Goal: Task Accomplishment & Management: Complete application form

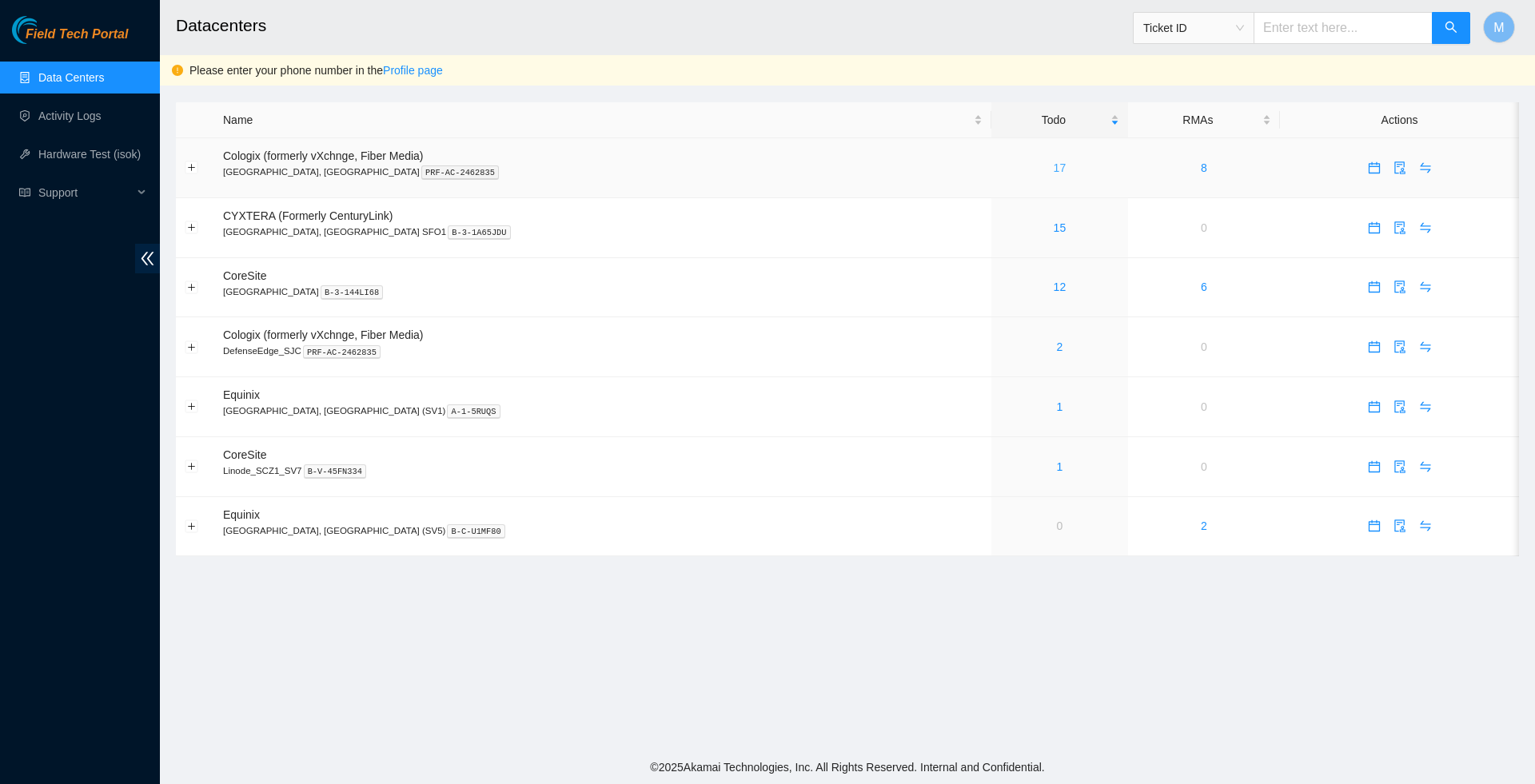
click at [1054, 169] on link "17" at bounding box center [1060, 168] width 13 height 13
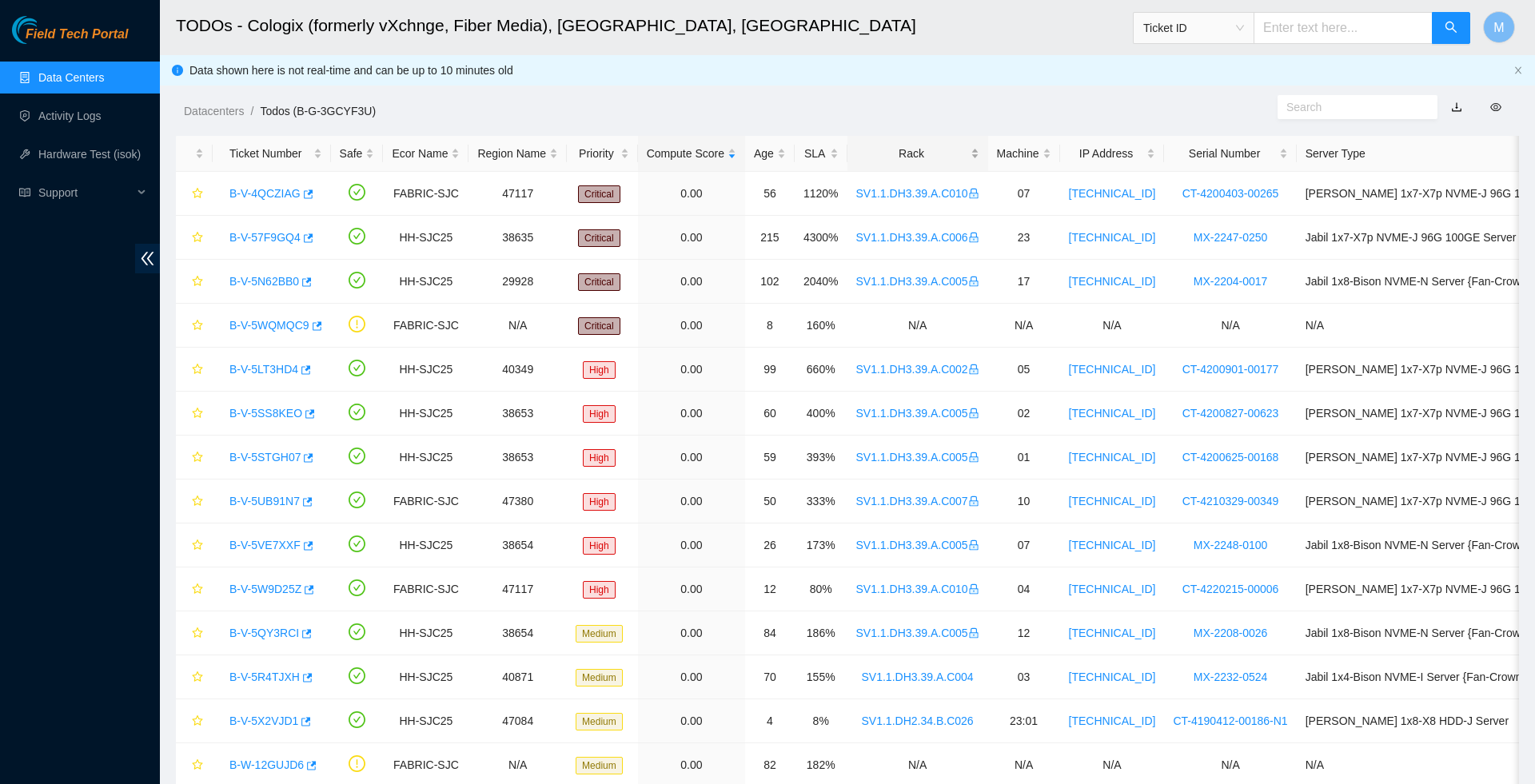
click at [946, 152] on div "Rack" at bounding box center [917, 153] width 123 height 17
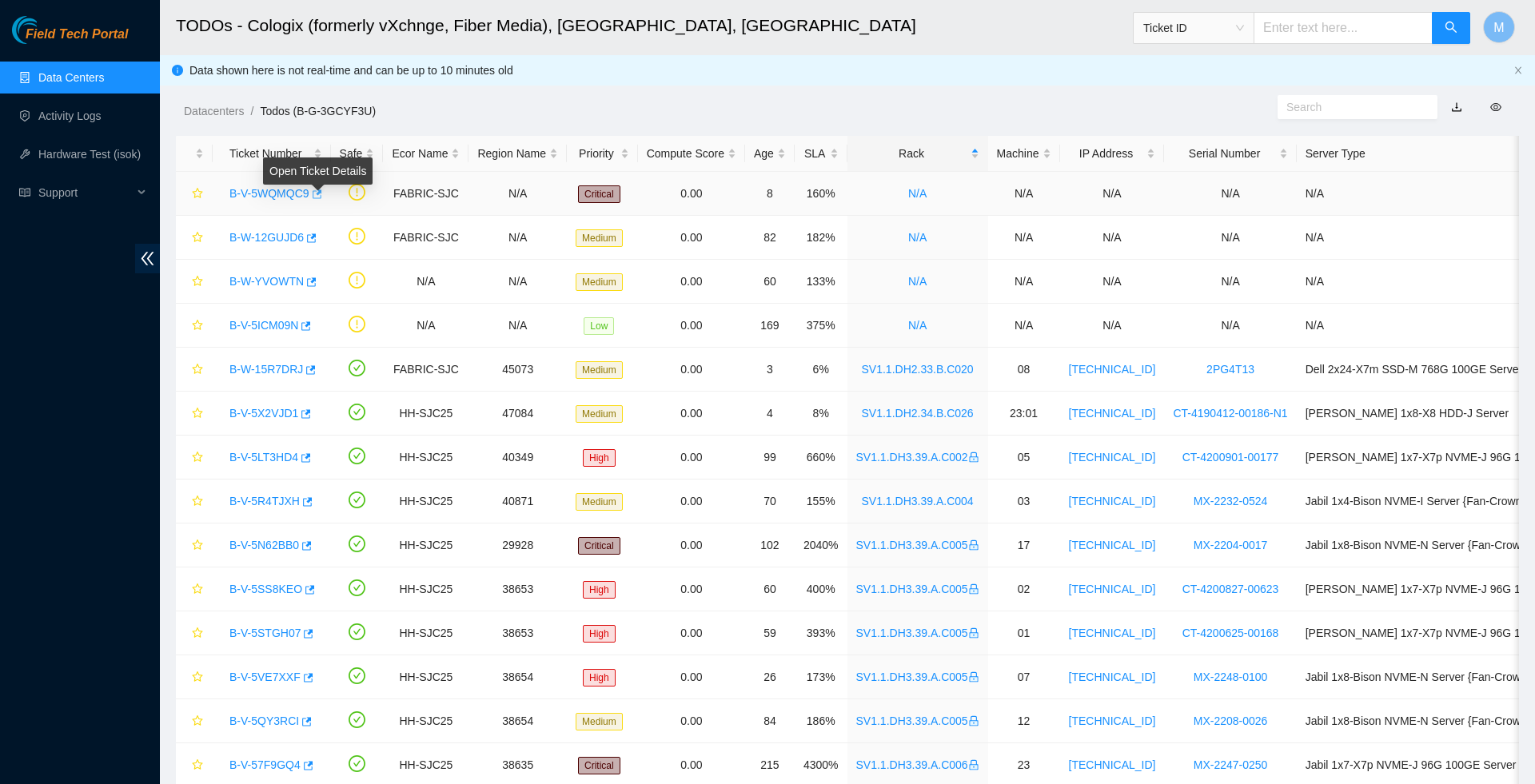
click at [322, 193] on icon "button" at bounding box center [316, 194] width 11 height 11
click at [75, 119] on link "Activity Logs" at bounding box center [69, 116] width 63 height 13
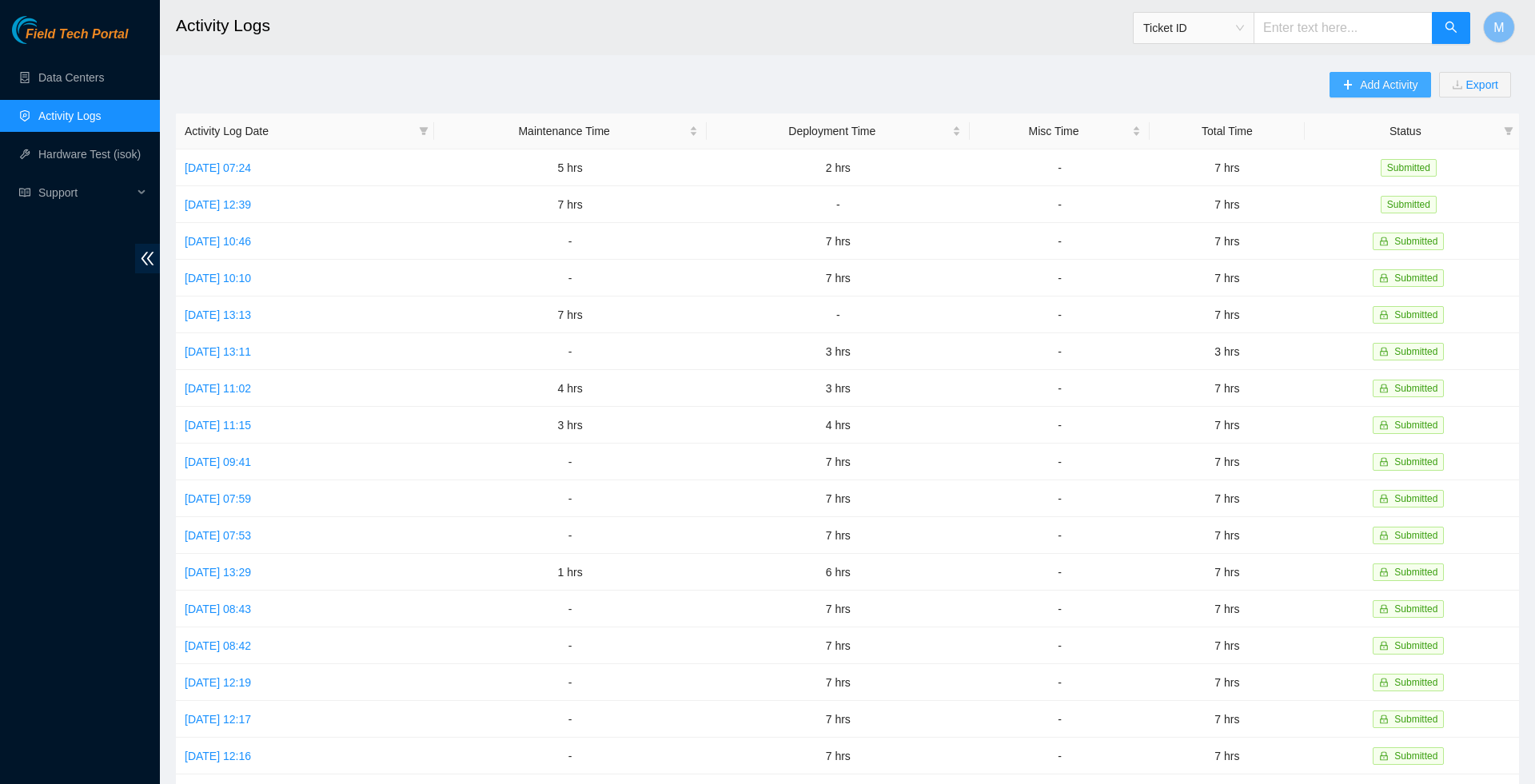
click at [1389, 95] on button "Add Activity" at bounding box center [1380, 85] width 101 height 25
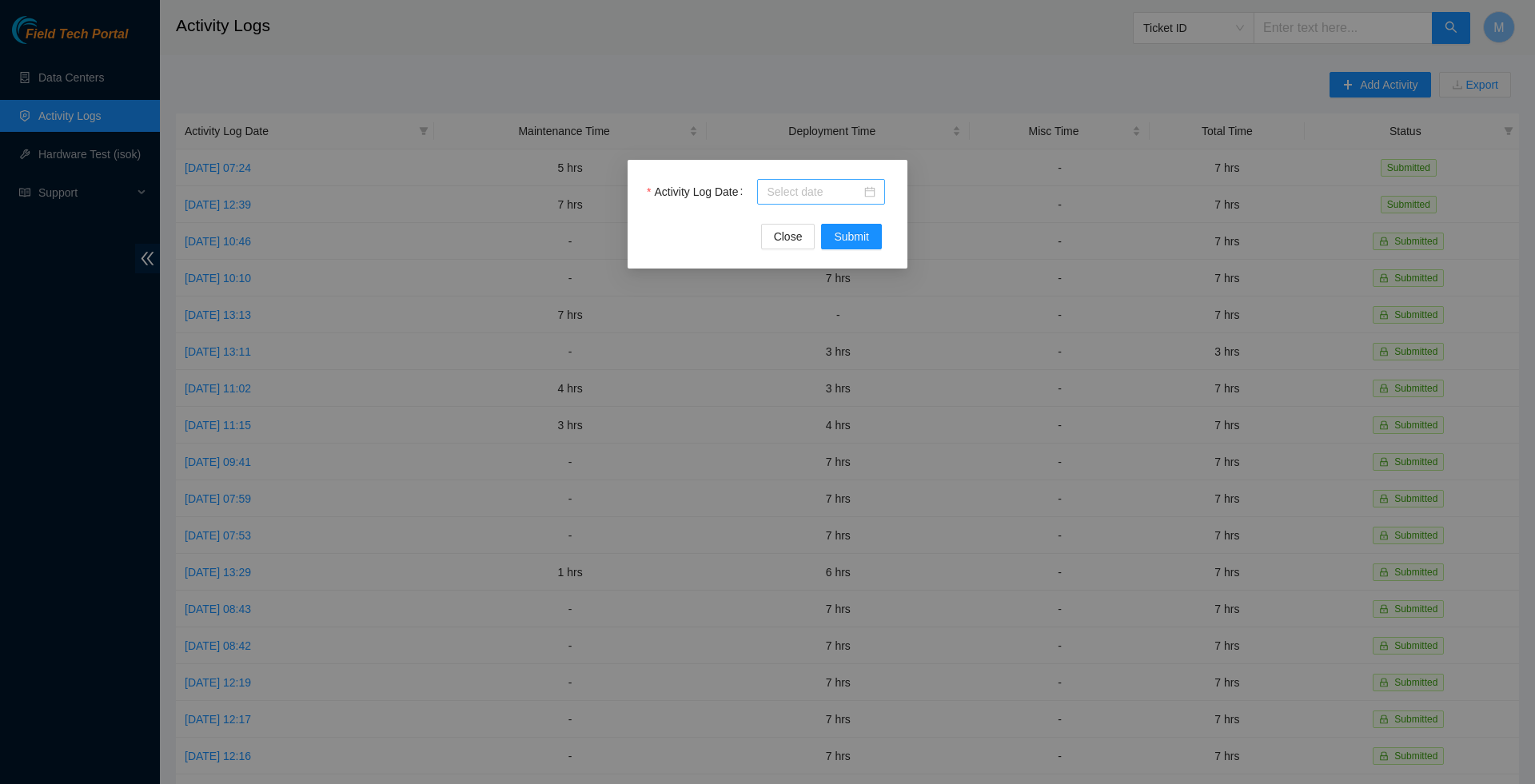
click at [867, 192] on div at bounding box center [821, 191] width 108 height 17
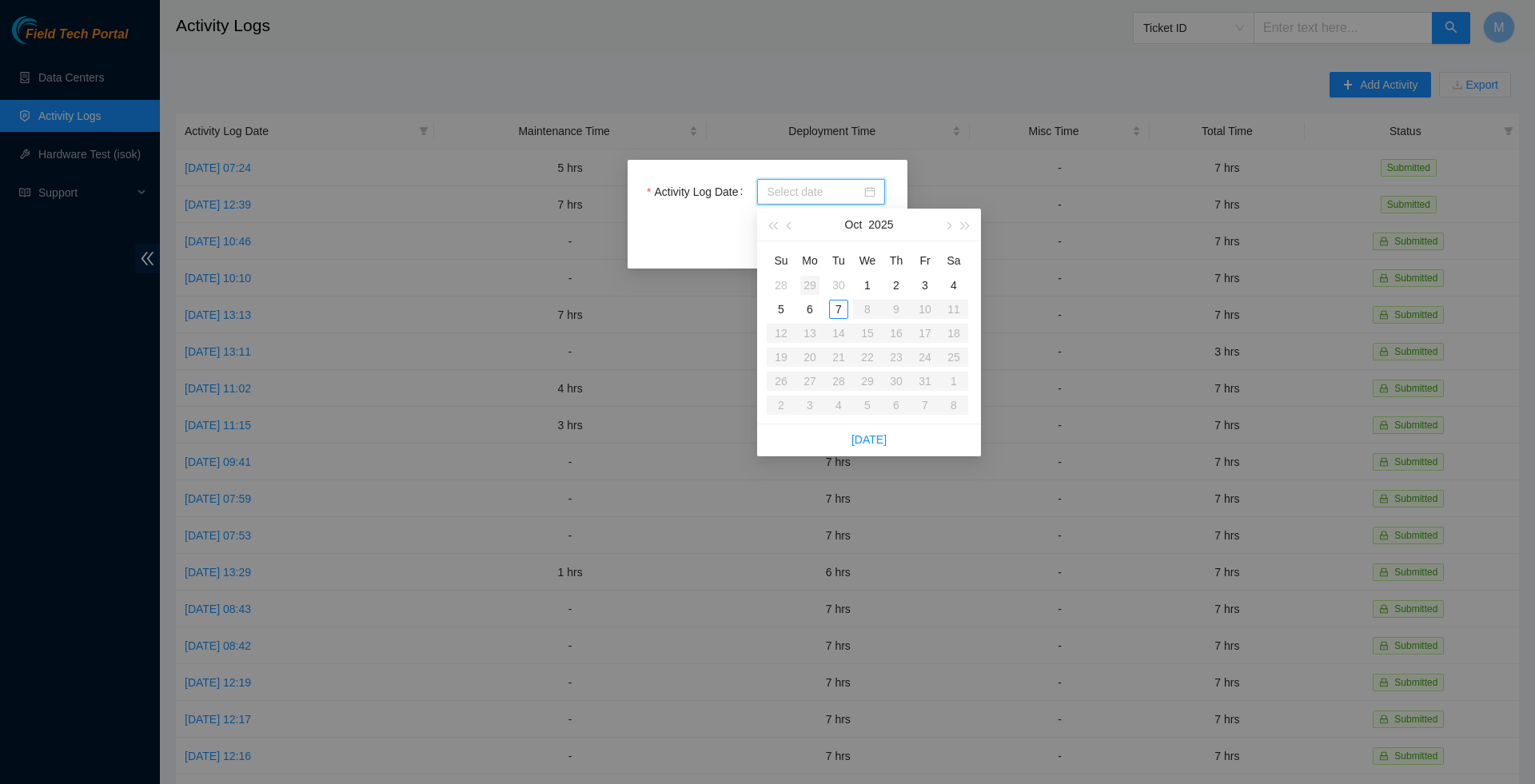
type input "[DATE]"
click at [809, 302] on div "6" at bounding box center [810, 309] width 19 height 19
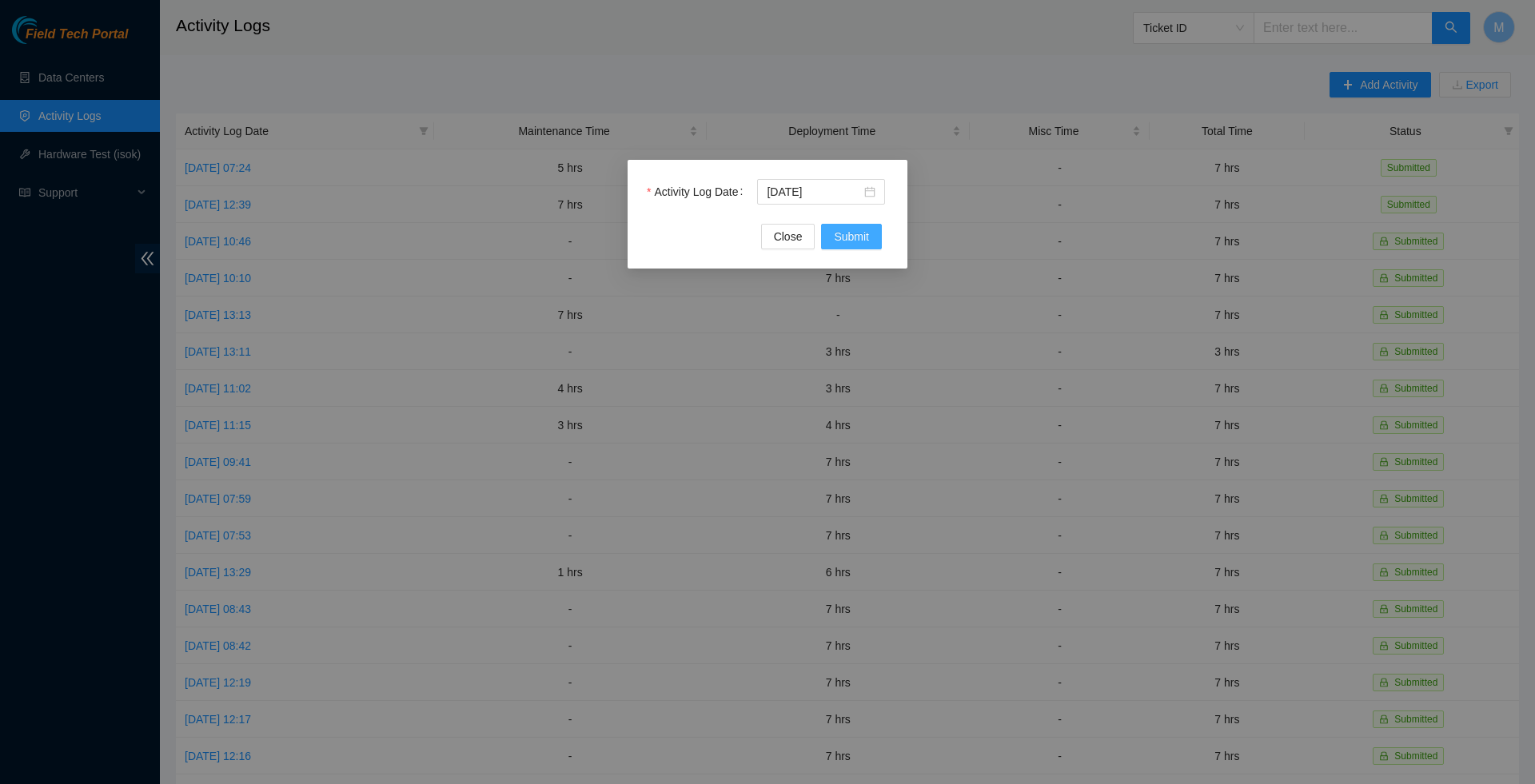
click at [854, 238] on span "Submit" at bounding box center [852, 236] width 36 height 17
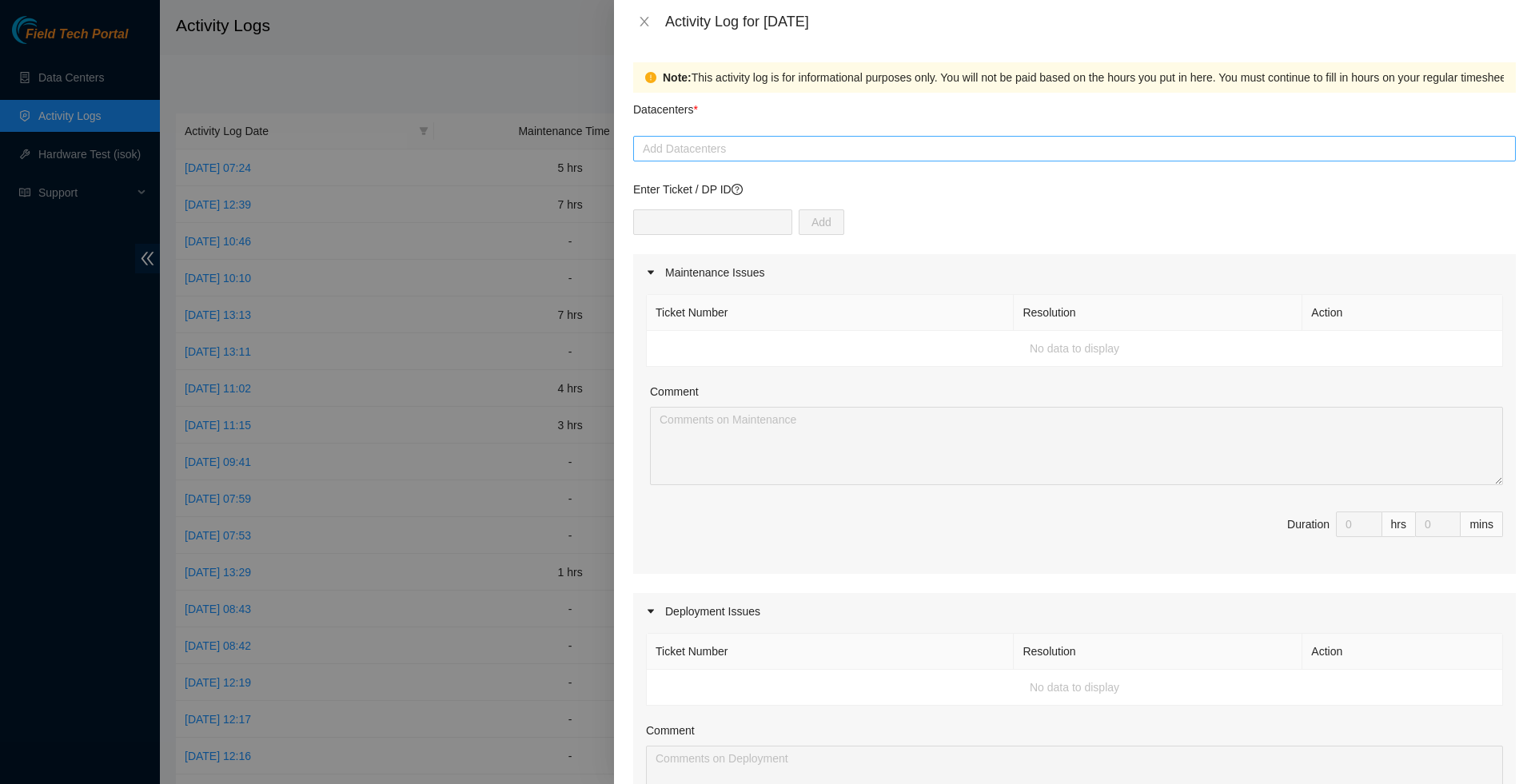
click at [736, 152] on div at bounding box center [1075, 148] width 875 height 19
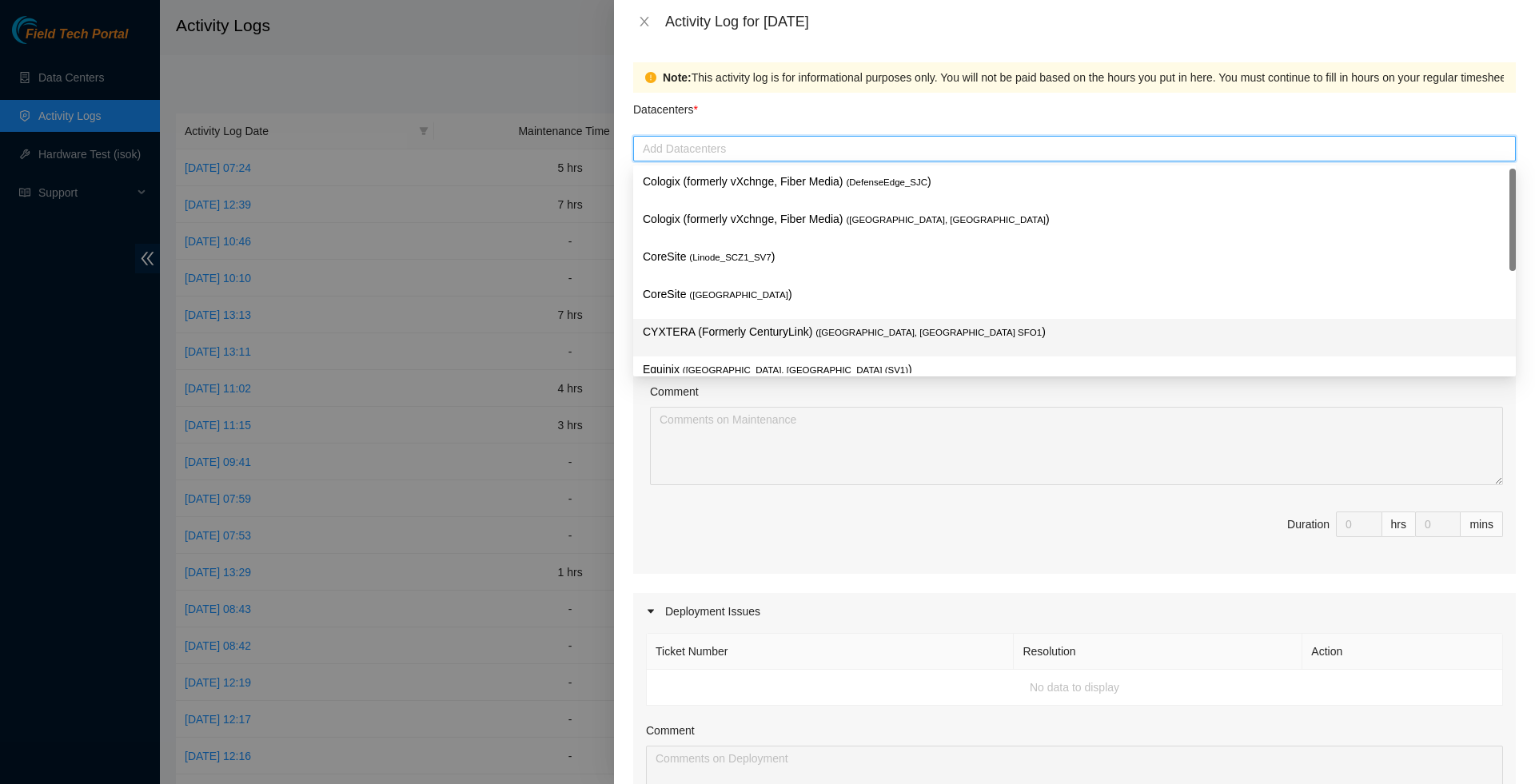
click at [711, 331] on p "CYXTERA (Formerly CenturyLink) ( [GEOGRAPHIC_DATA], [GEOGRAPHIC_DATA] SFO1 )" at bounding box center [1075, 332] width 864 height 18
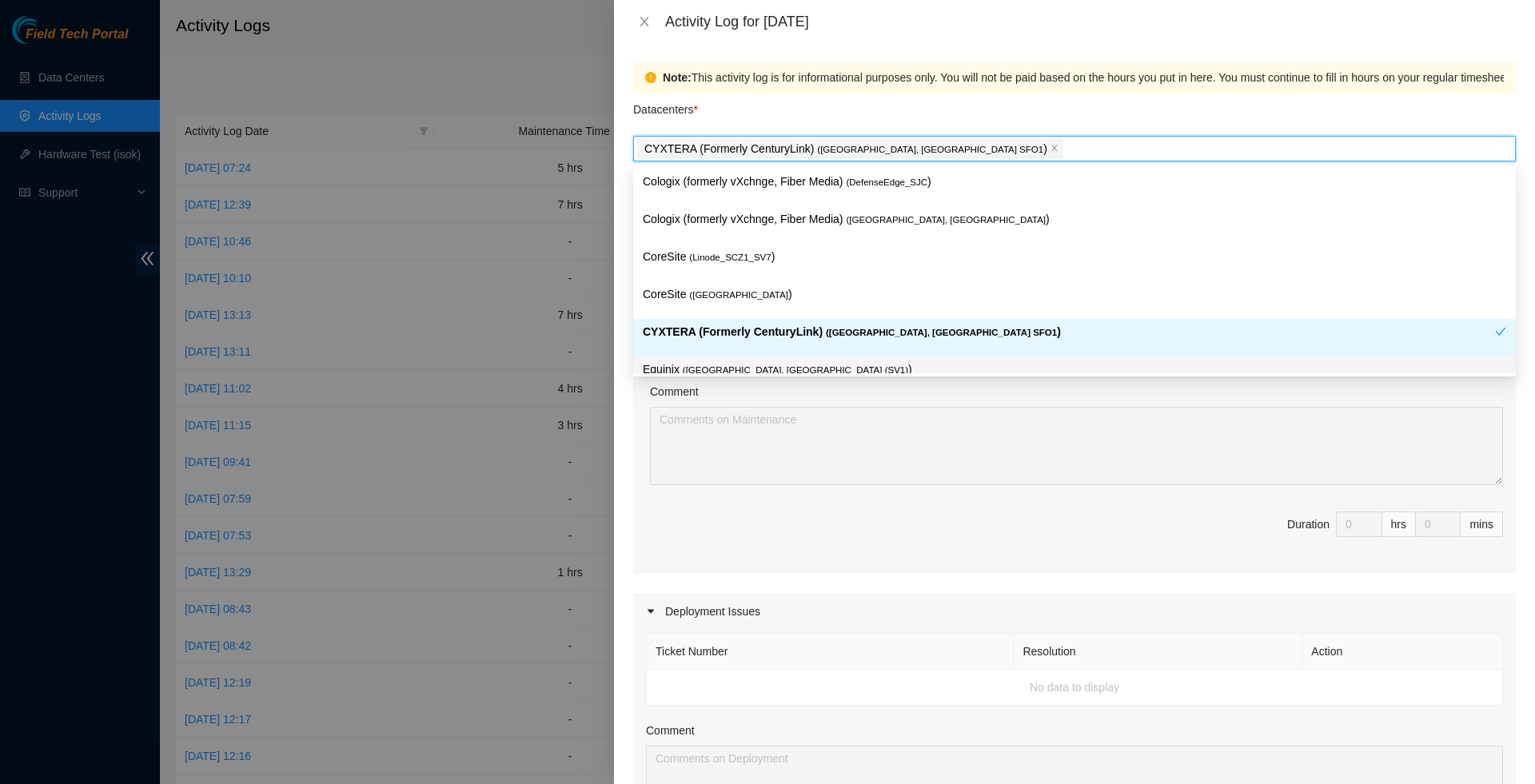
click at [804, 570] on div "Ticket Number Resolution Action No data to display Comment Duration 0 hrs 0 mins" at bounding box center [1074, 433] width 883 height 283
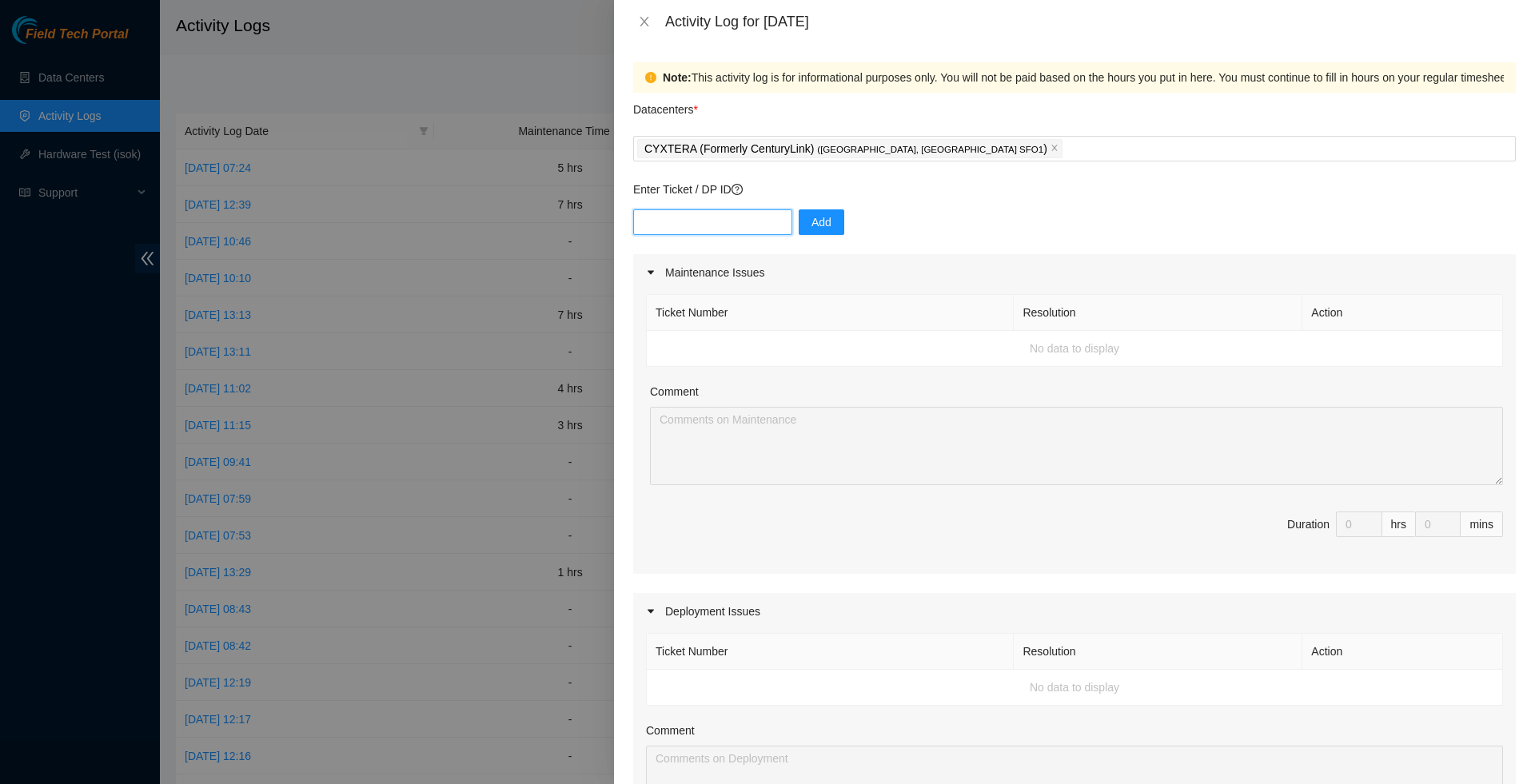
click at [728, 232] on input "text" at bounding box center [712, 222] width 159 height 25
type input "DP80776"
click at [832, 225] on span "Add" at bounding box center [822, 221] width 20 height 17
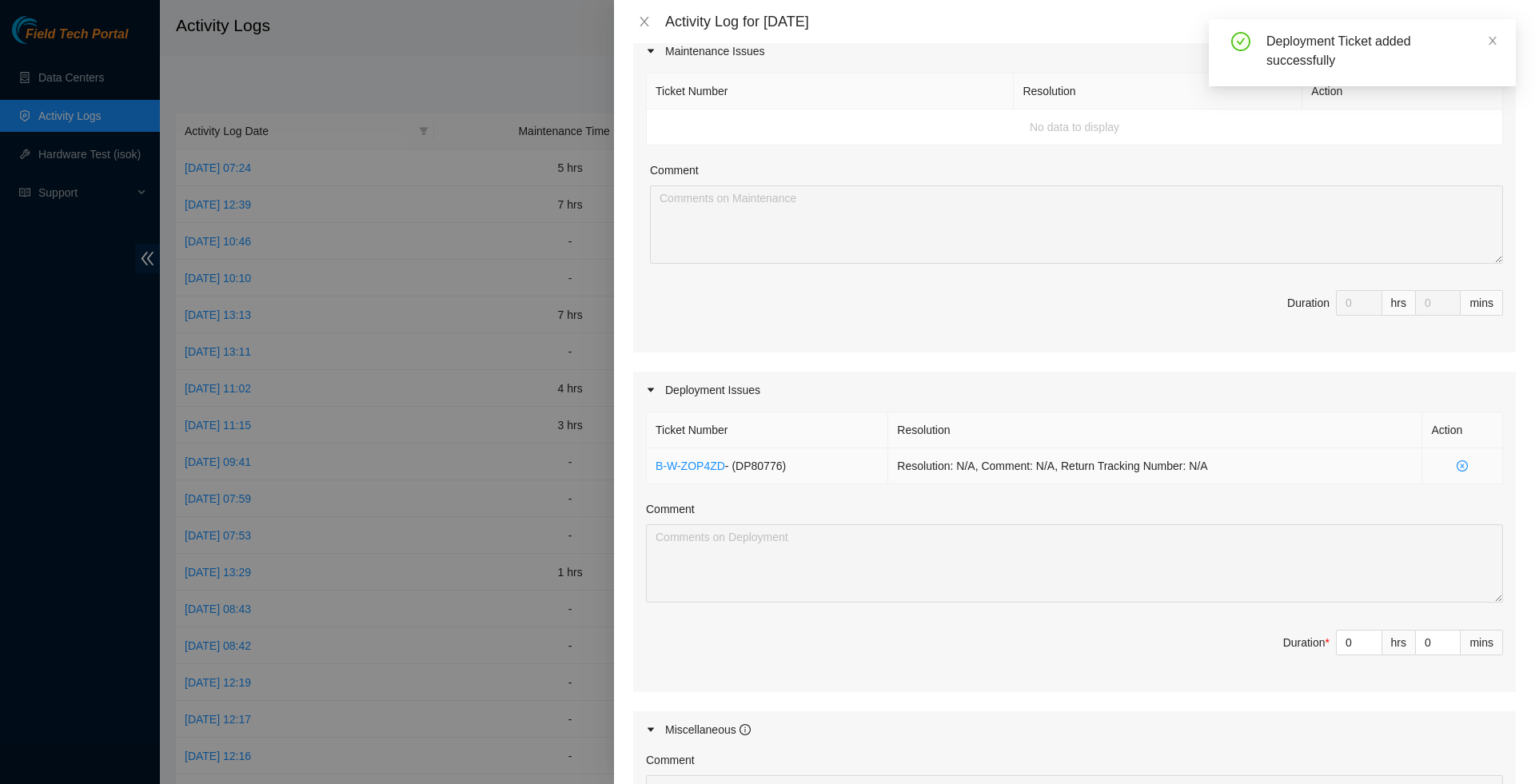
scroll to position [237, 0]
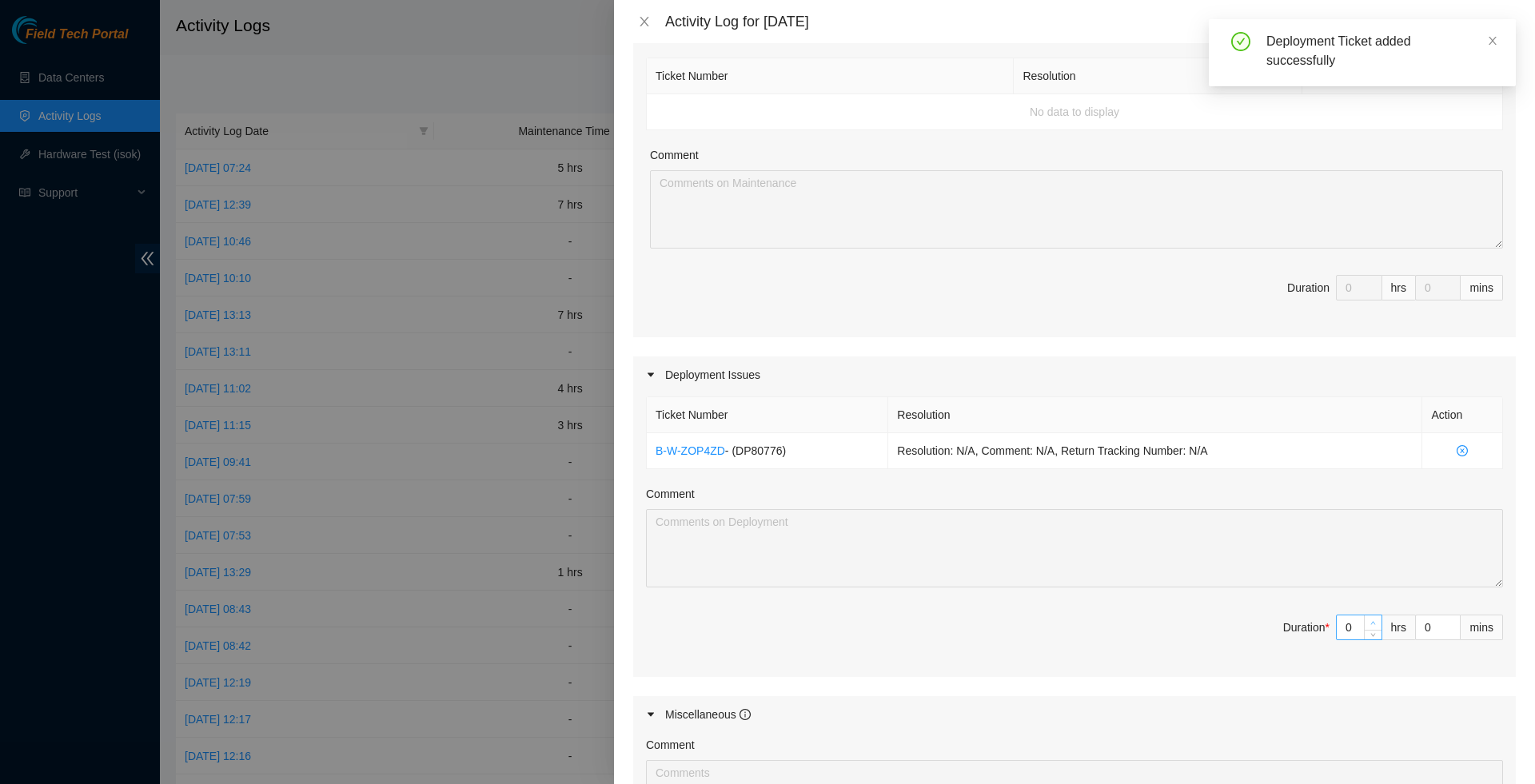
type input "1"
click at [1370, 626] on icon "up" at bounding box center [1373, 623] width 5 height 5
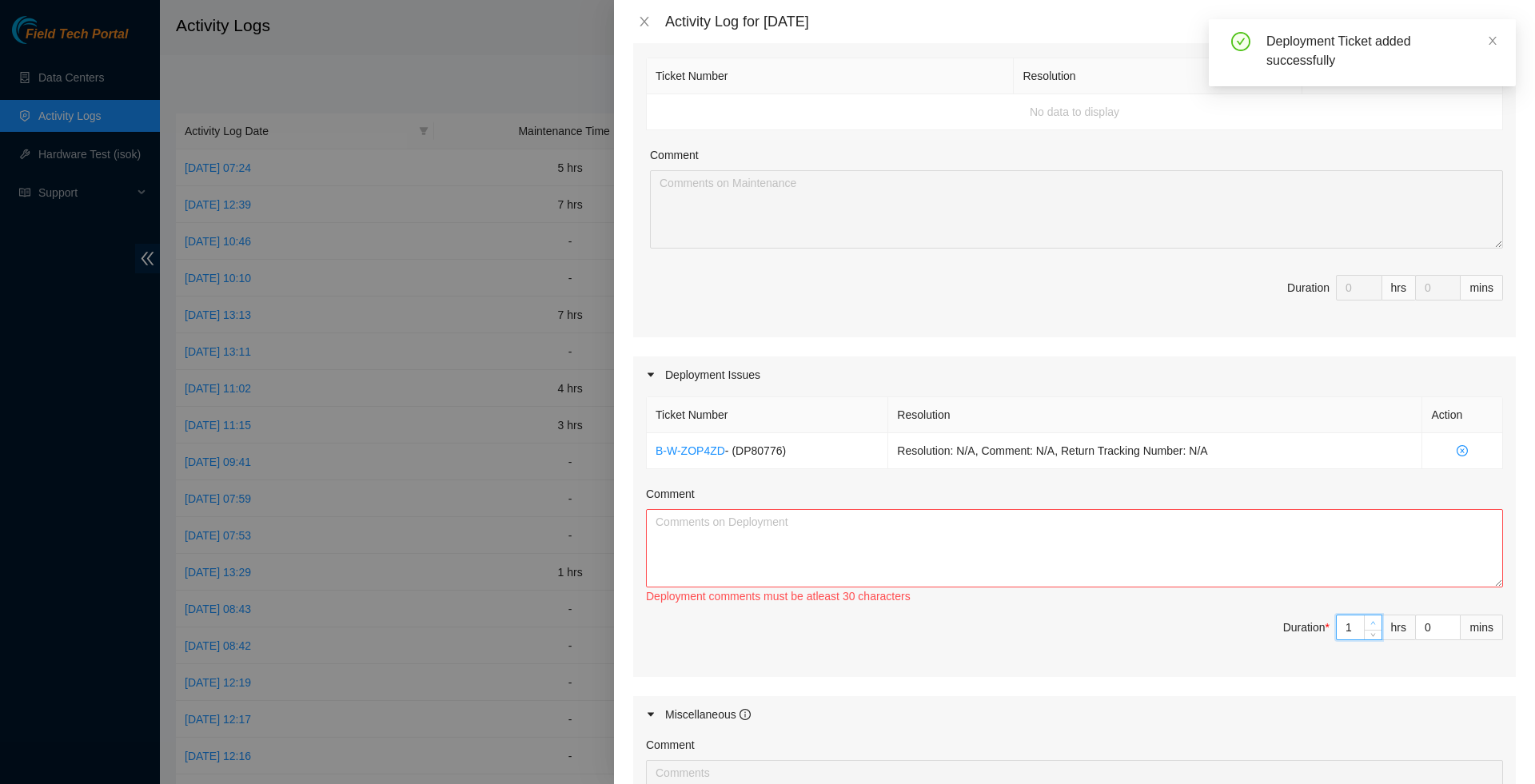
type input "2"
click at [1369, 628] on span "up" at bounding box center [1374, 623] width 10 height 10
type input "3"
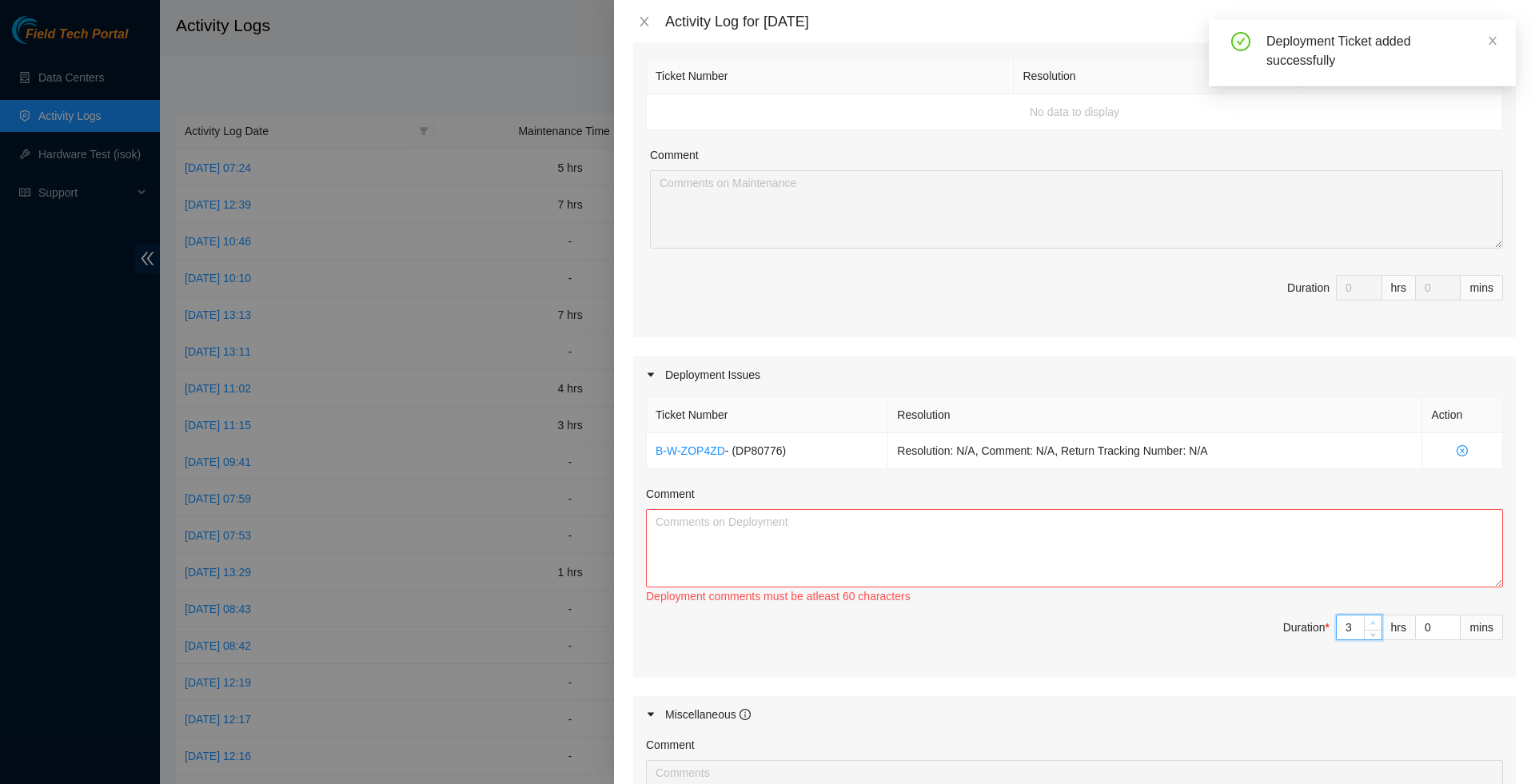
click at [1369, 628] on span "up" at bounding box center [1374, 623] width 10 height 10
type input "4"
click at [1369, 628] on span "up" at bounding box center [1374, 623] width 10 height 10
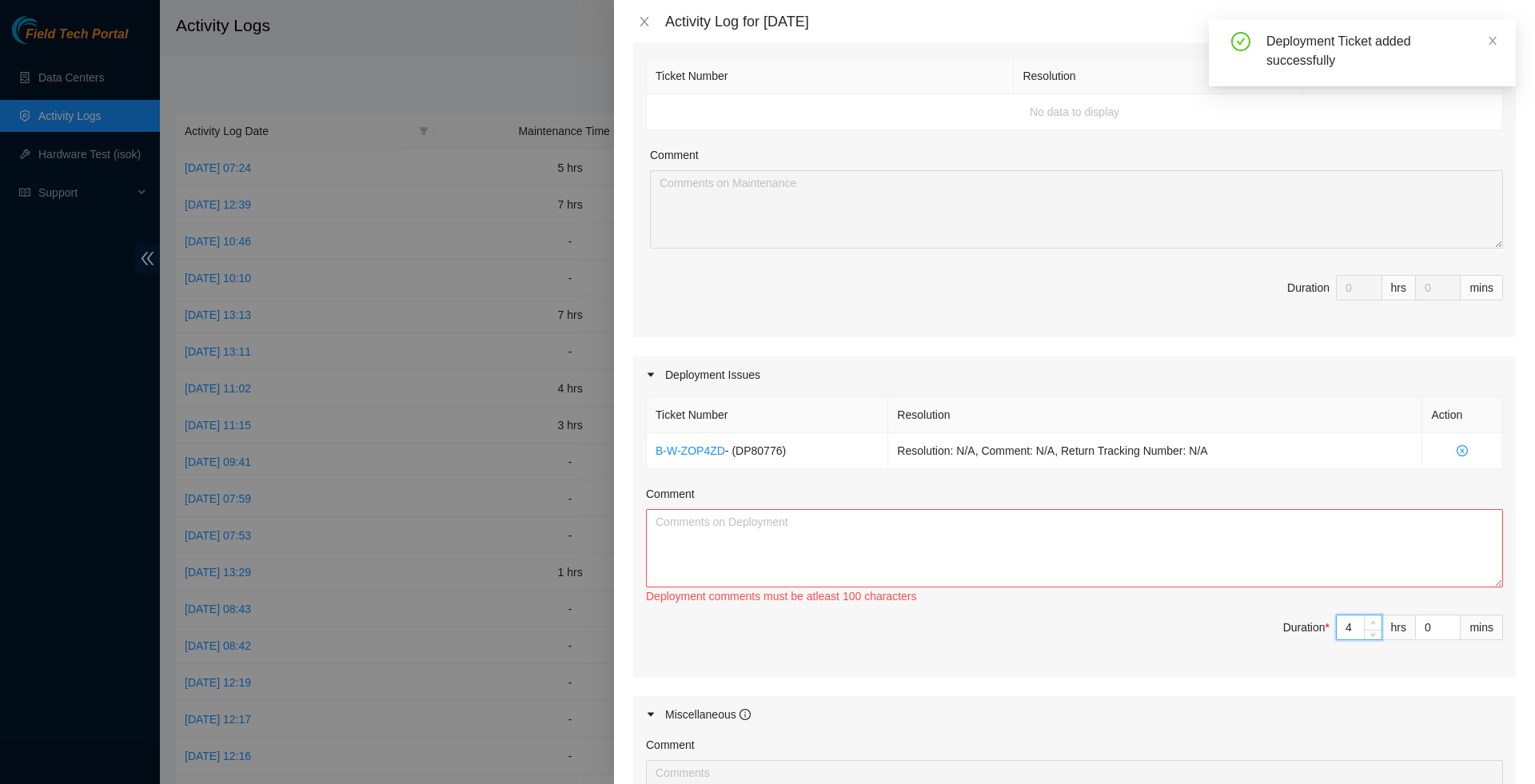
type input "5"
type input "6"
click at [1369, 628] on span "up" at bounding box center [1374, 623] width 10 height 10
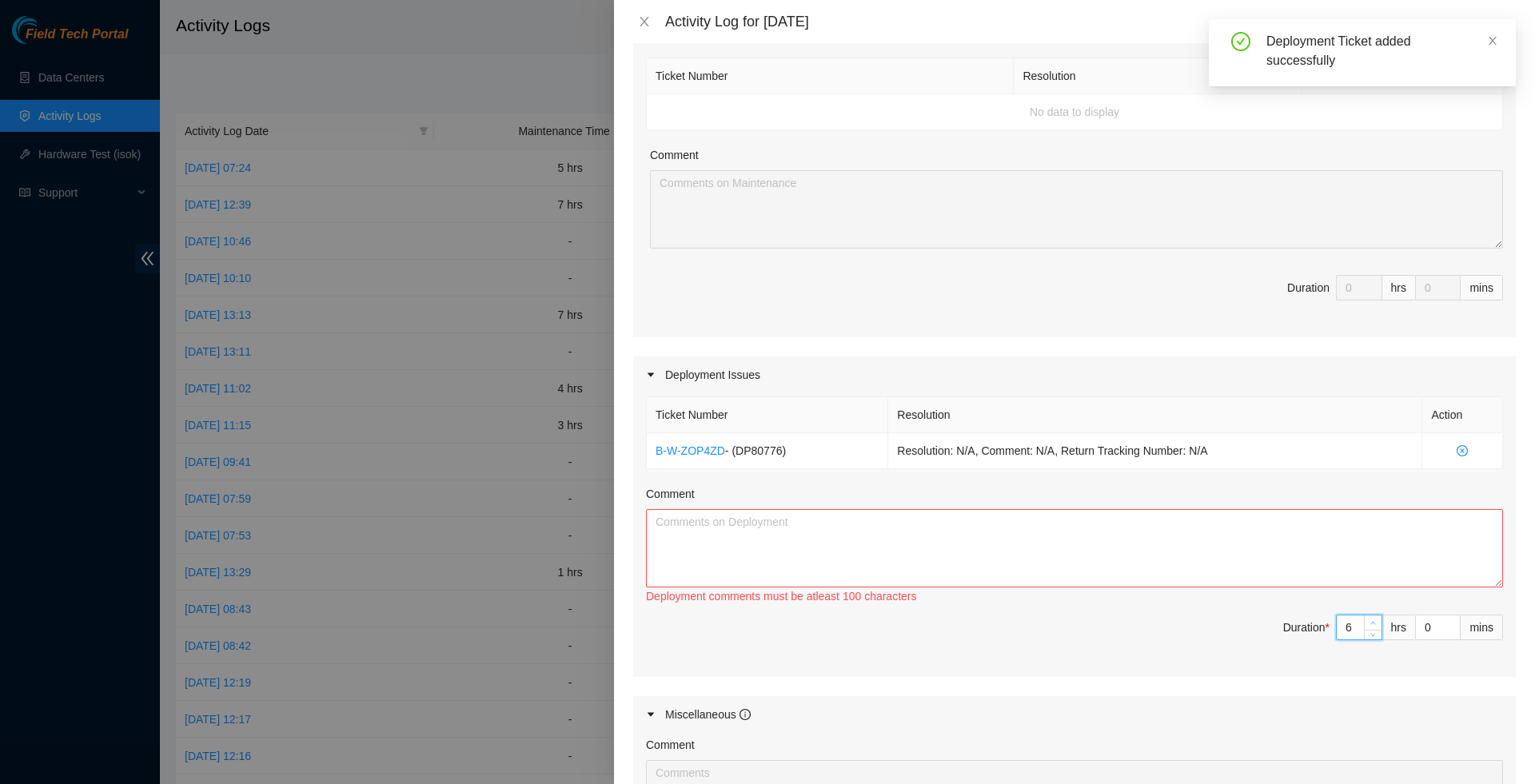
type input "7"
click at [1369, 628] on span "up" at bounding box center [1374, 623] width 10 height 10
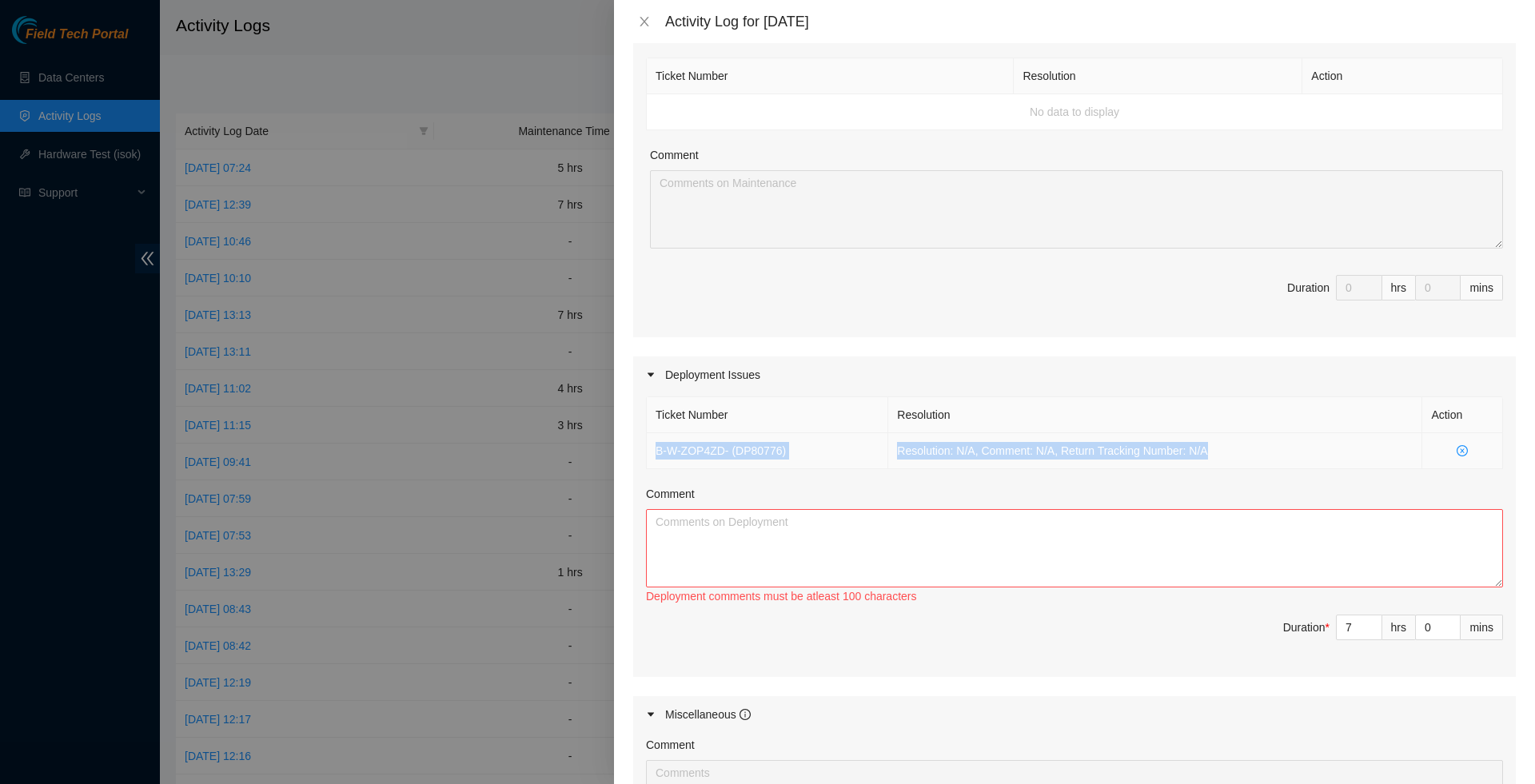
drag, startPoint x: 1240, startPoint y: 462, endPoint x: 648, endPoint y: 467, distance: 592.0
click at [648, 467] on tr "B-W-ZOP4ZD - ( DP80776 ) Resolution: N/A, Comment: N/A, Return Tracking Number:…" at bounding box center [1075, 451] width 856 height 36
copy tr "B-W-ZOP4ZD - ( DP80776 ) Resolution: N/A, Comment: N/A, Return Tracking Number:…"
click at [692, 546] on textarea "Comment" at bounding box center [1074, 548] width 857 height 78
paste textarea "B-W-ZOP4ZD - (DP80776) Resolution: N/A, Comment: N/A, Return Tracking Number: N…"
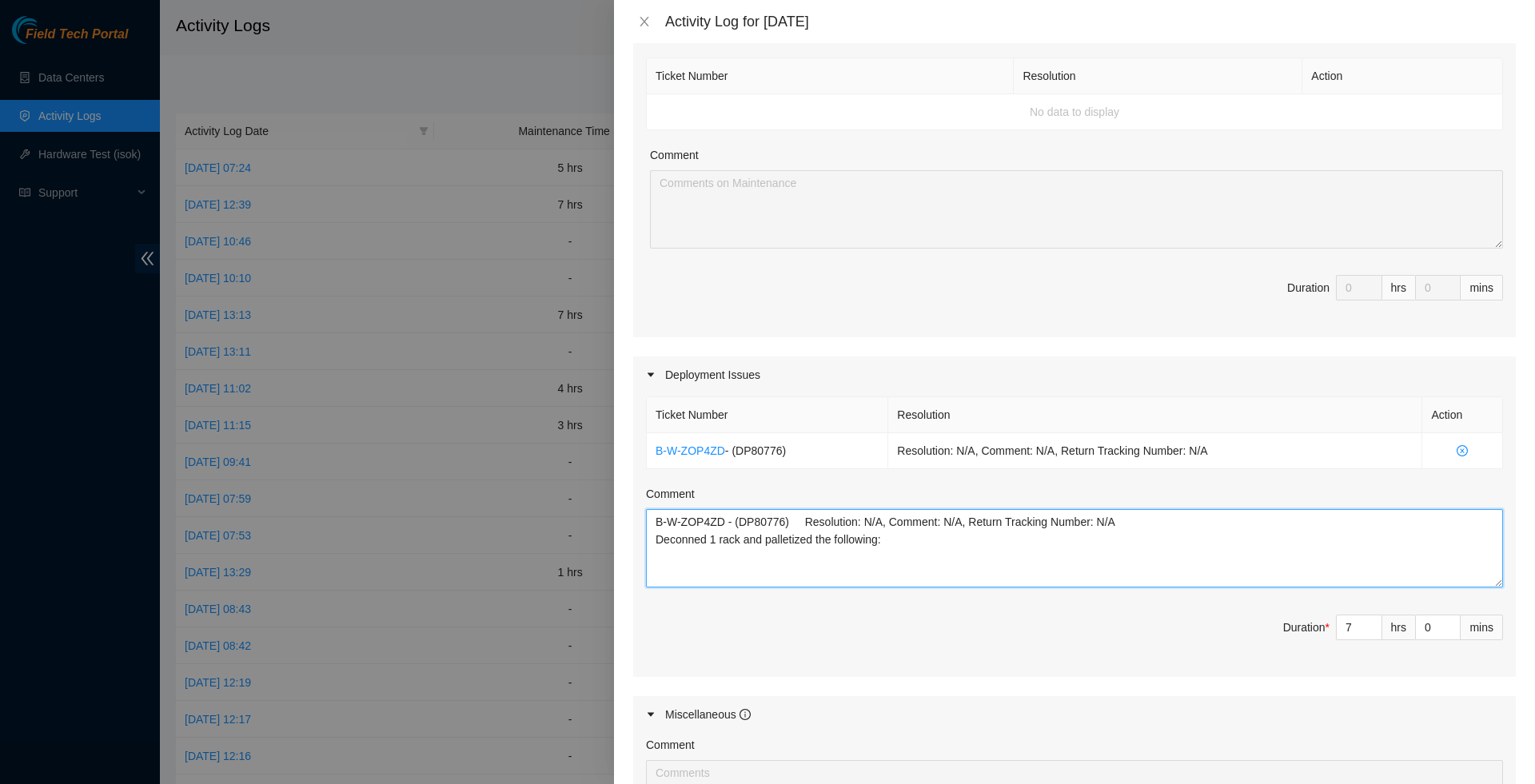
paste textarea "AAA2034AAHY S20JB0LC2 S20JB0LEA S20JB0LDA S20JB0LDB C96FM83 C95MM83 C96LM83 C96…"
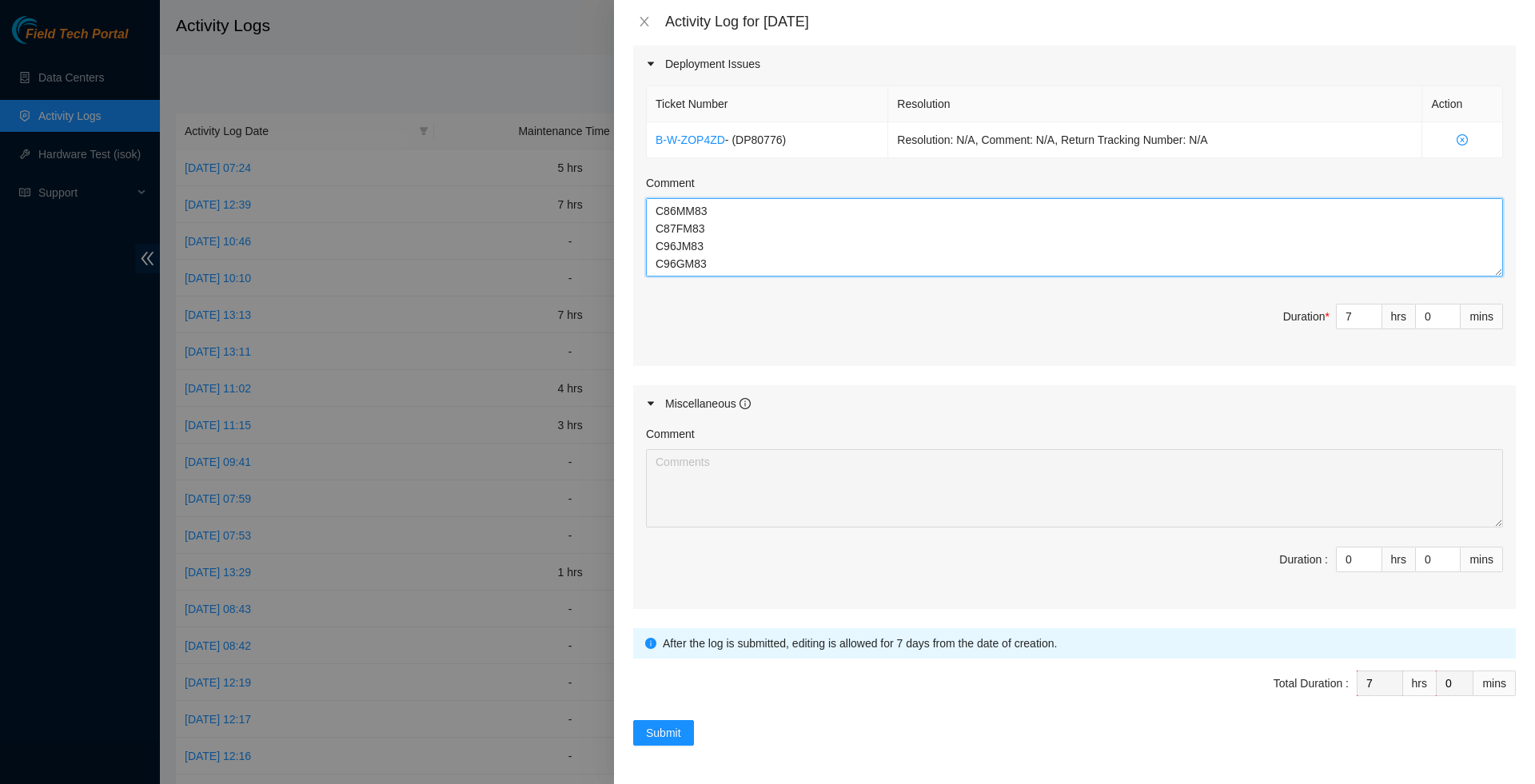
scroll to position [571, 0]
type textarea "B-W-ZOP4ZD - (DP80776) Resolution: N/A, Comment: N/A, Return Tracking Number: N…"
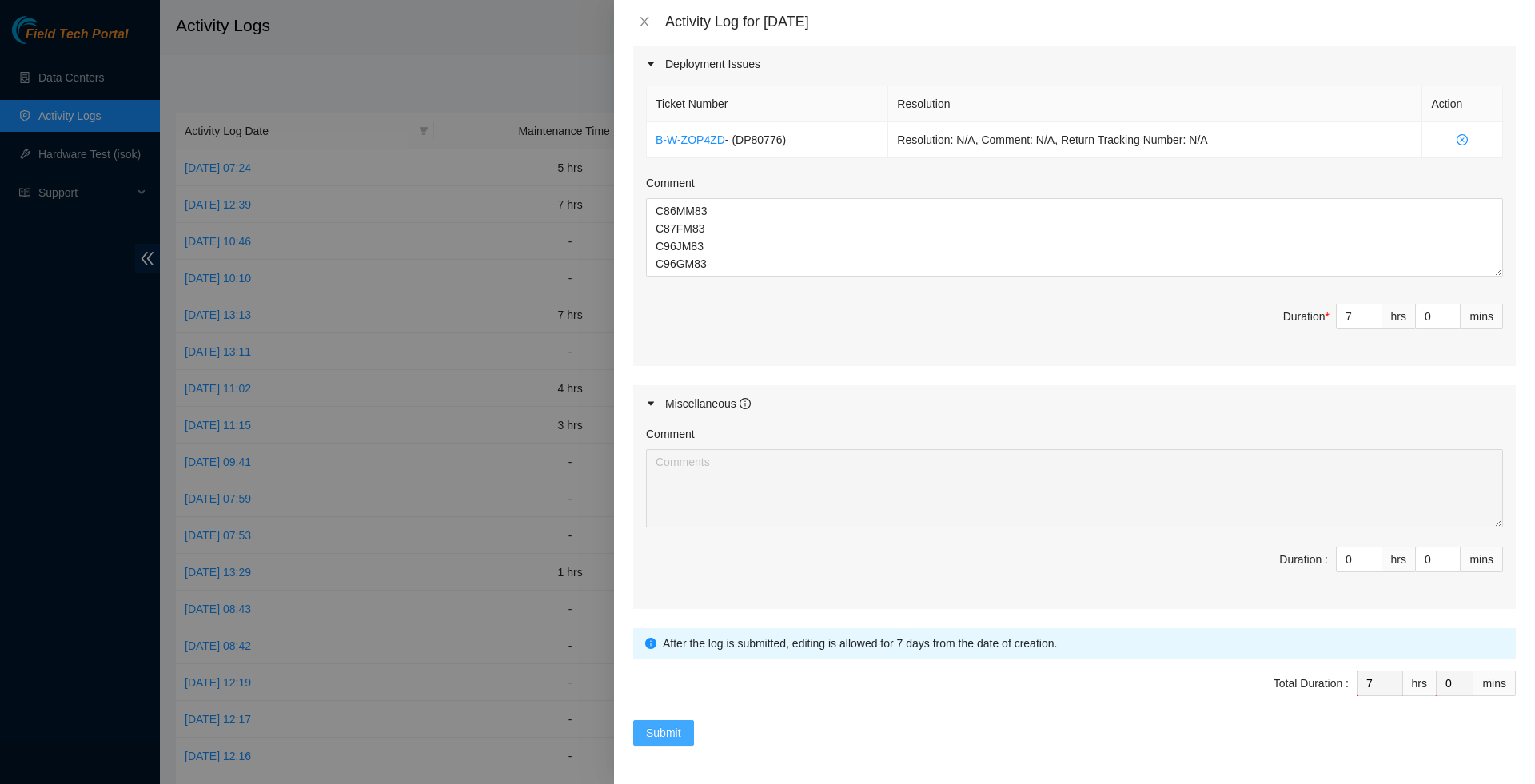
click at [670, 736] on span "Submit" at bounding box center [663, 732] width 36 height 17
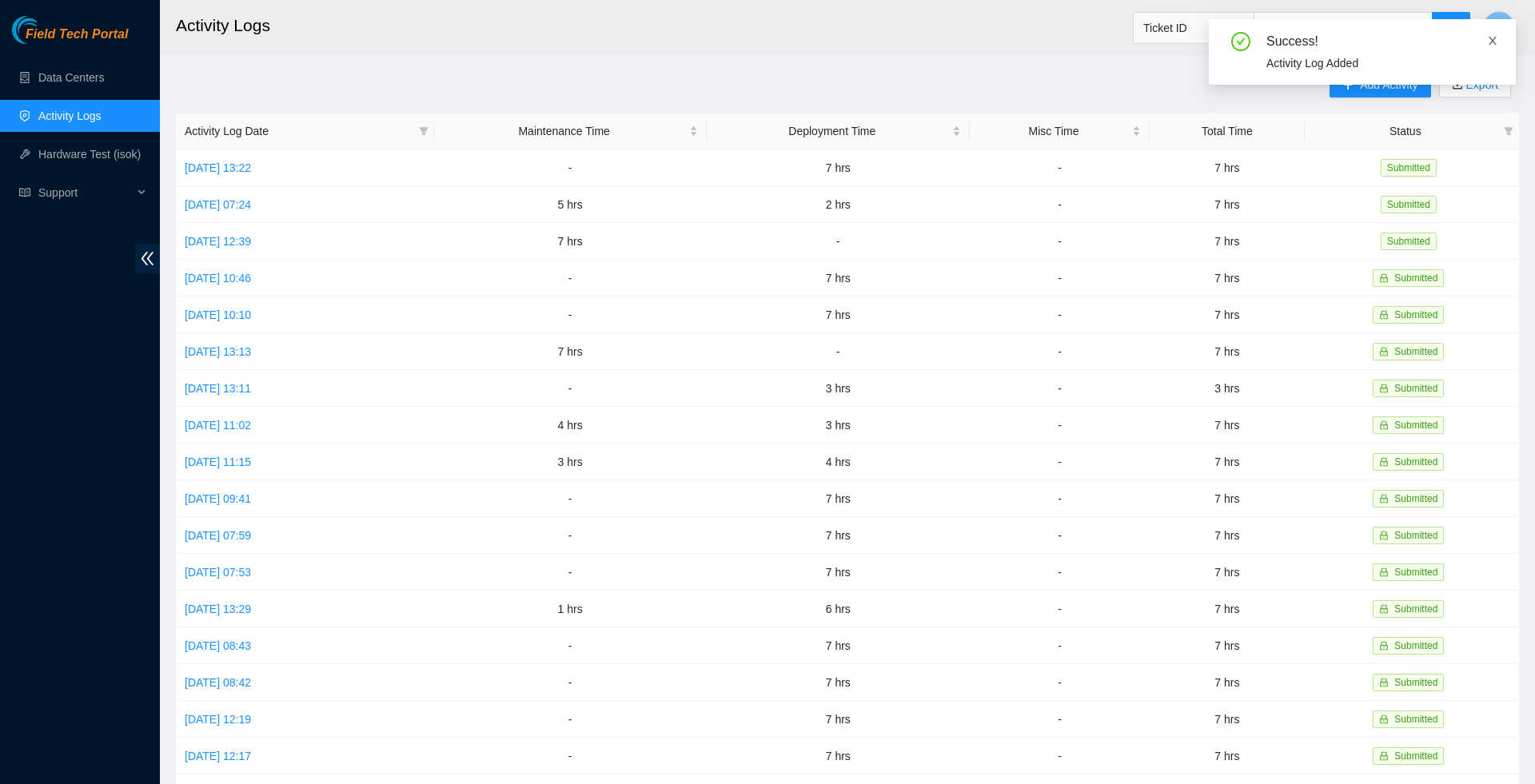
click at [1495, 36] on icon "close" at bounding box center [1492, 40] width 8 height 8
click at [1364, 78] on span "Add Activity" at bounding box center [1388, 84] width 57 height 17
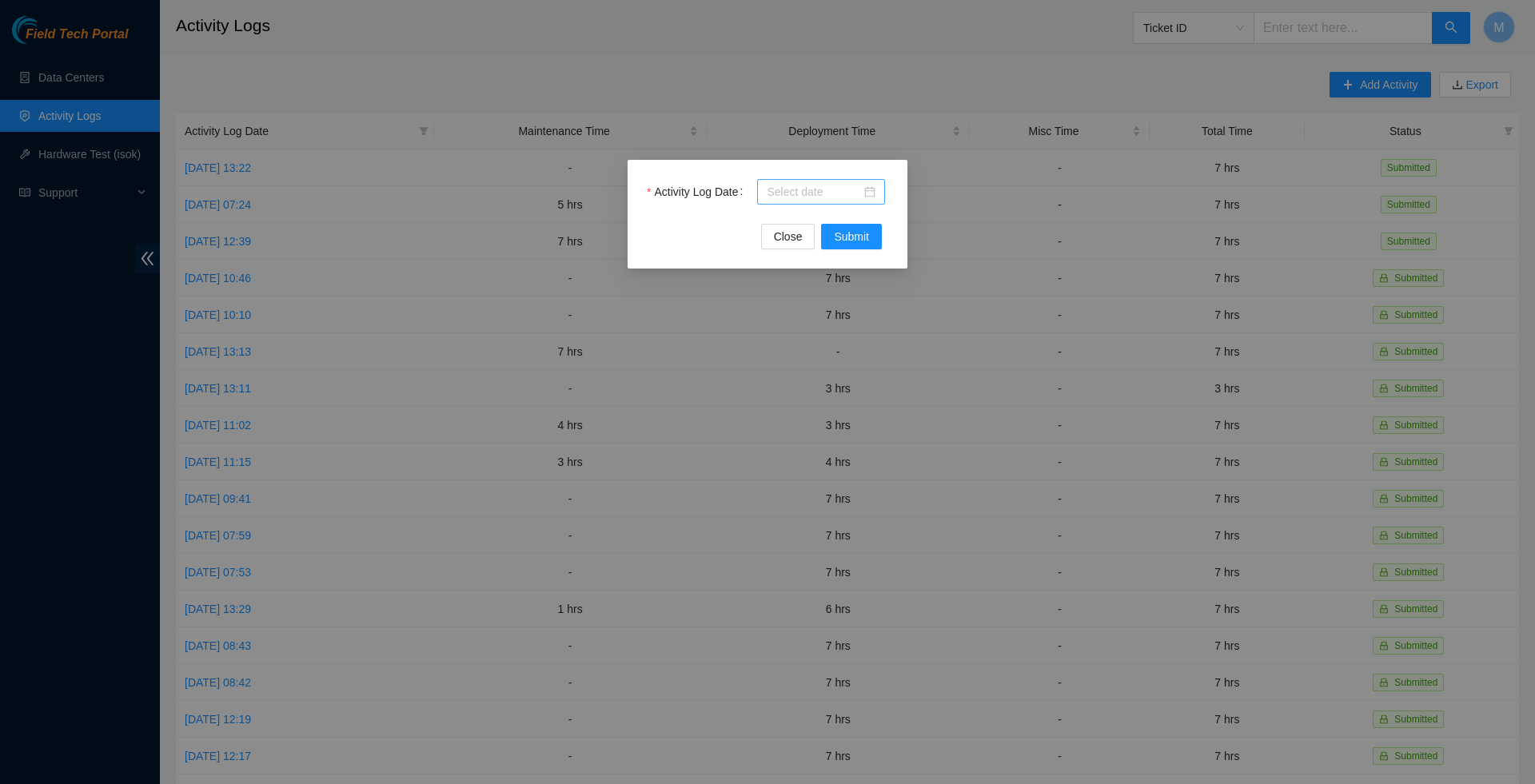
click at [868, 187] on div at bounding box center [821, 191] width 108 height 17
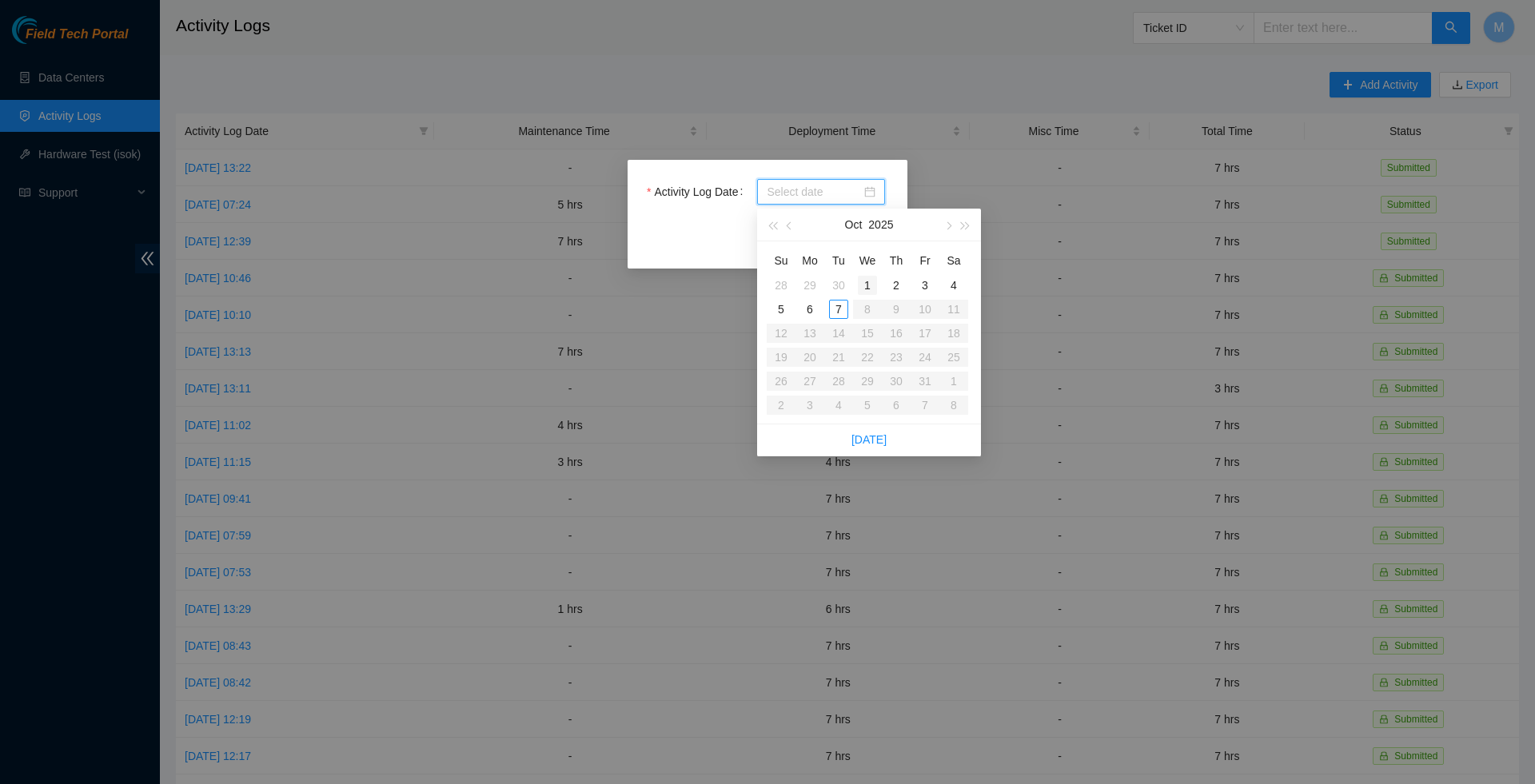
type input "[DATE]"
click at [838, 309] on div "7" at bounding box center [838, 309] width 19 height 19
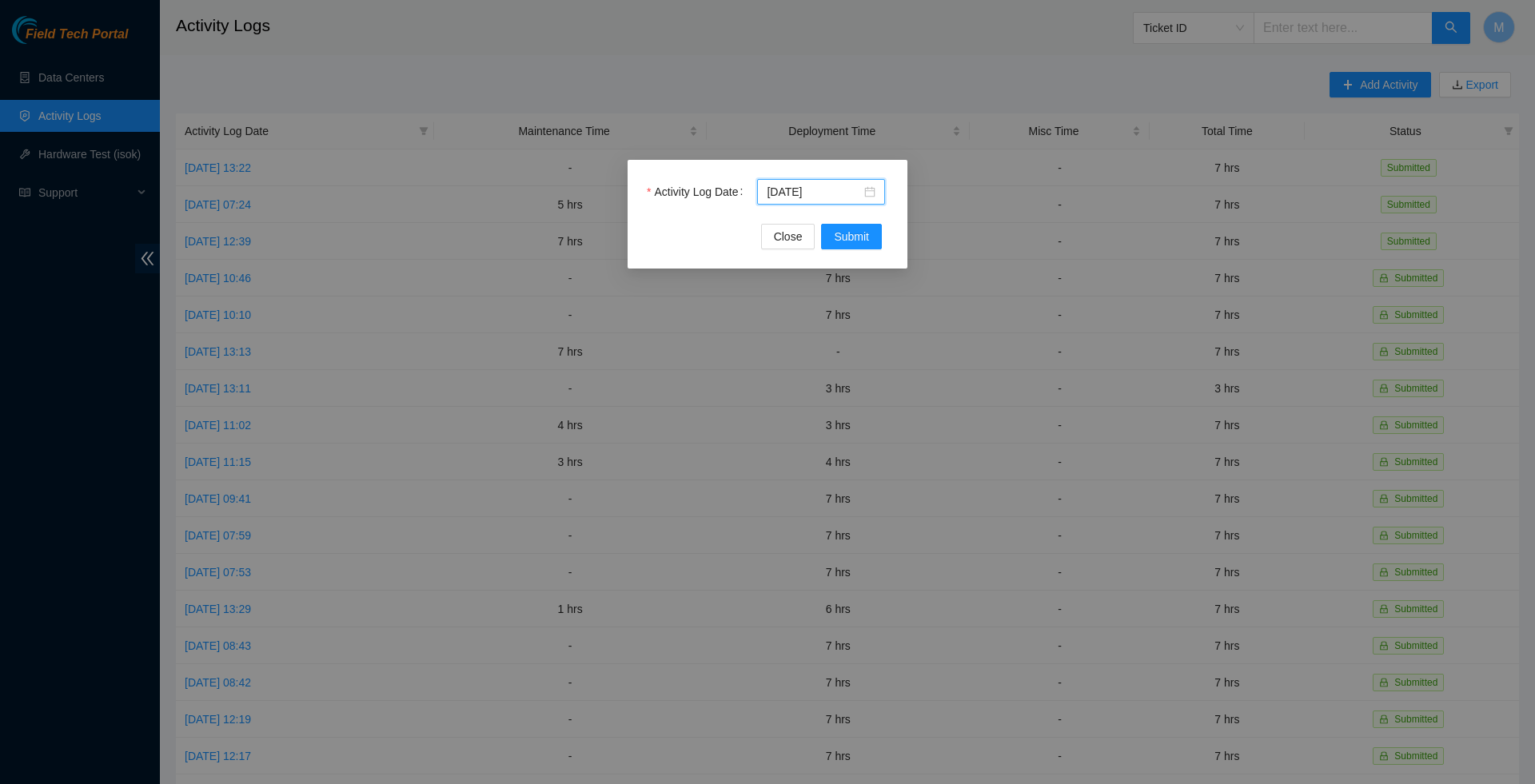
click at [855, 214] on div "Activity Log Date [DATE]" at bounding box center [767, 201] width 241 height 45
click at [851, 233] on span "Submit" at bounding box center [852, 236] width 36 height 17
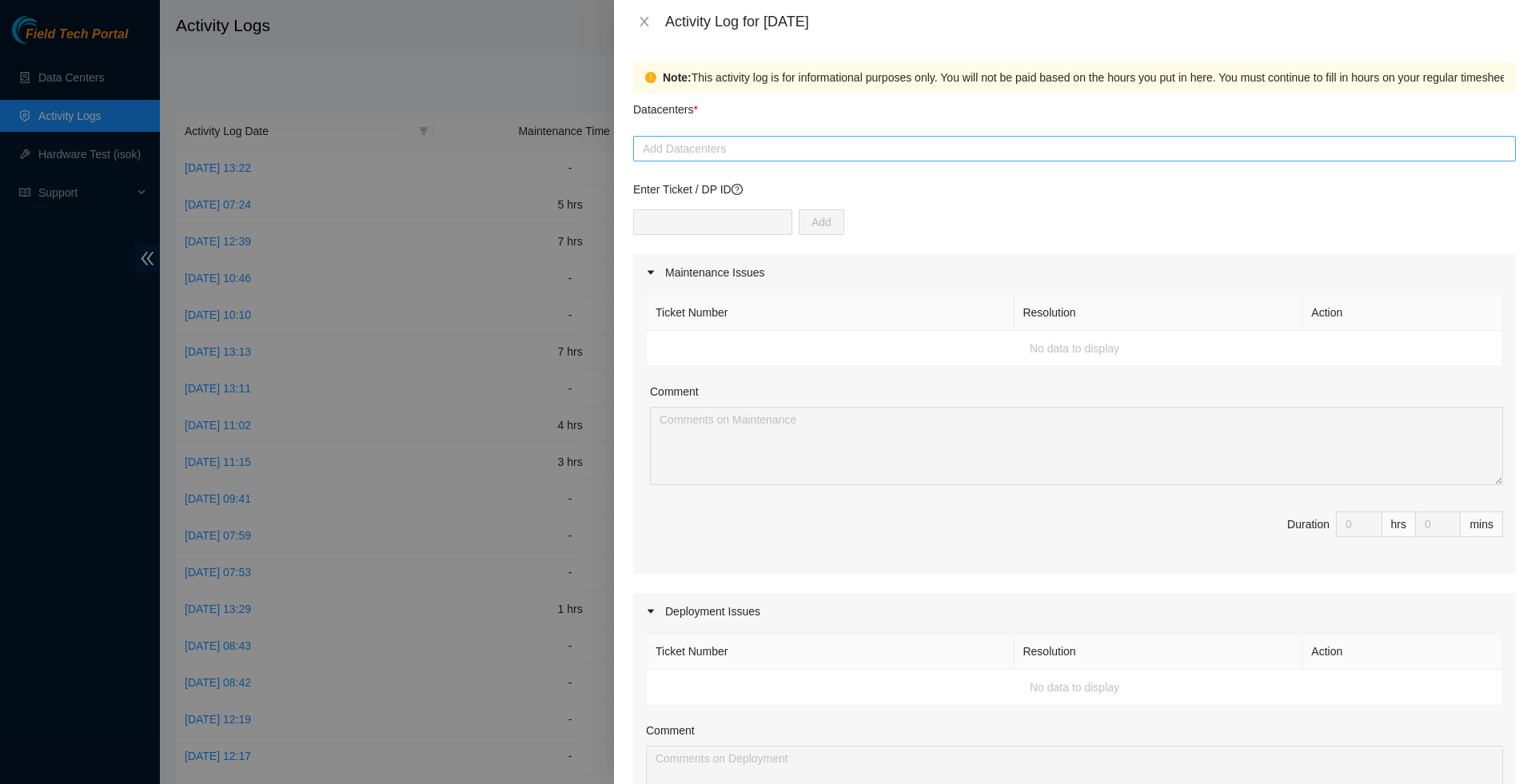
click at [762, 160] on div "Add Datacenters" at bounding box center [1074, 148] width 883 height 25
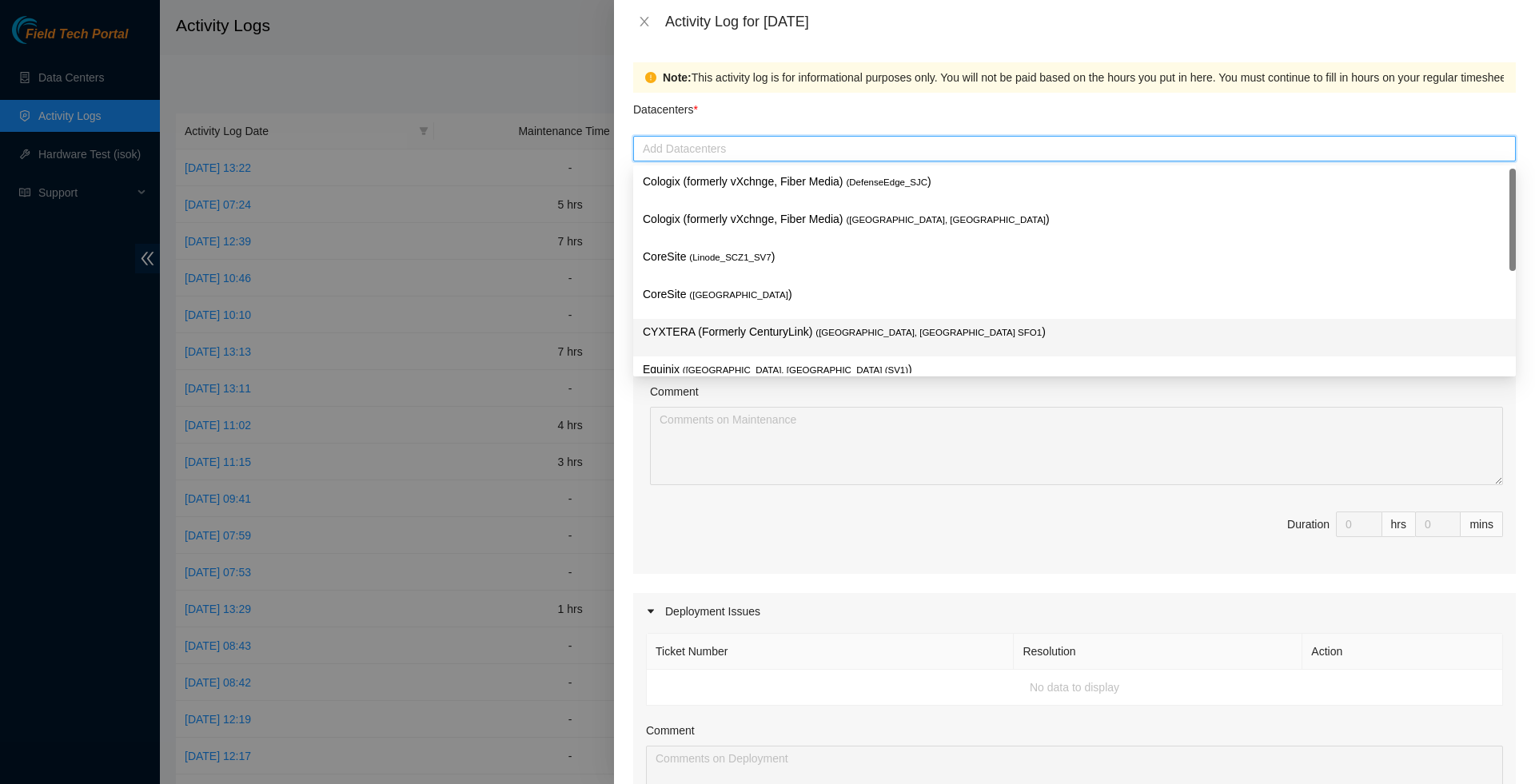
click at [705, 324] on p "CYXTERA (Formerly CenturyLink) ( [GEOGRAPHIC_DATA], [GEOGRAPHIC_DATA] SFO1 )" at bounding box center [1075, 332] width 864 height 18
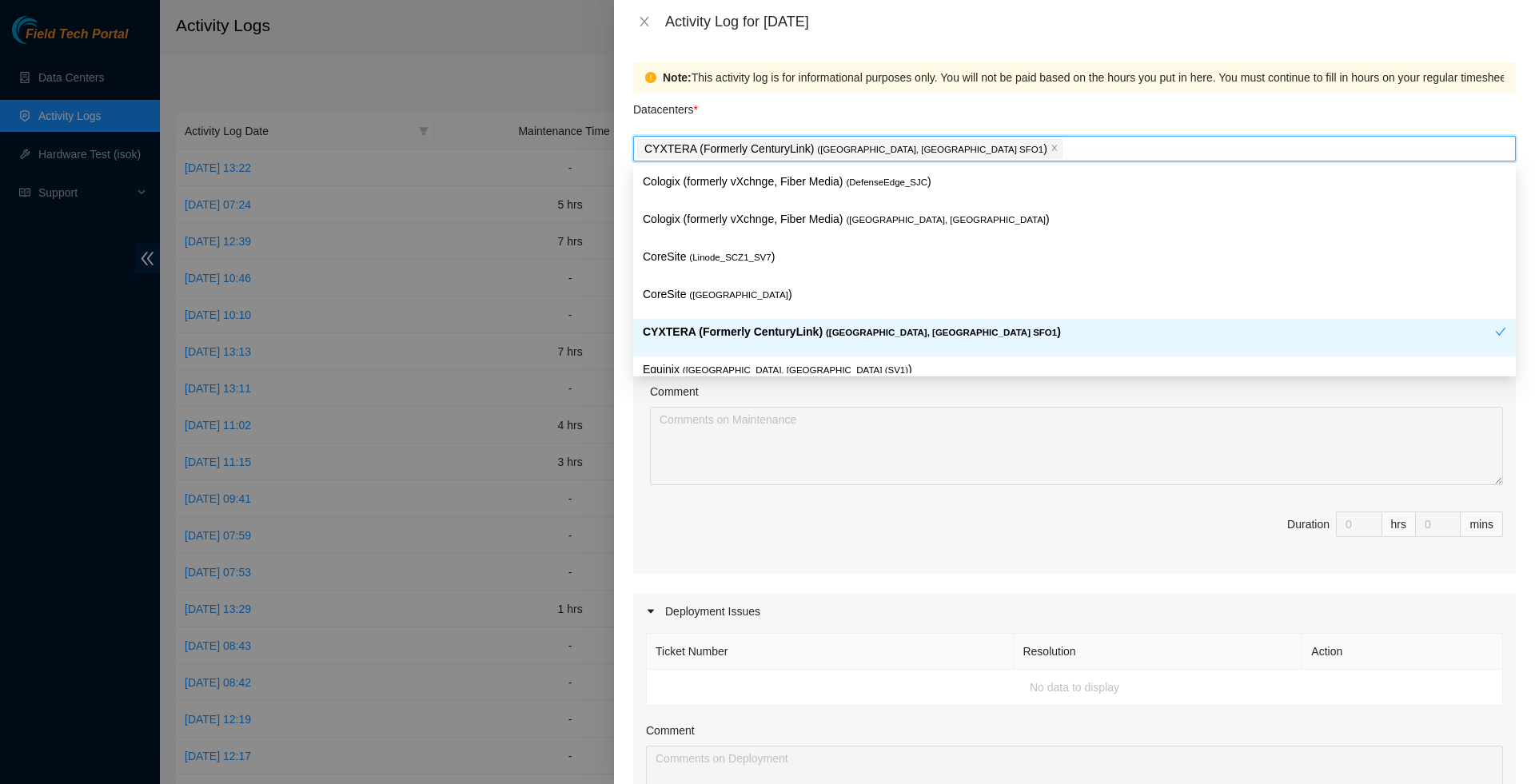
click at [769, 607] on div "Deployment Issues" at bounding box center [1074, 611] width 883 height 36
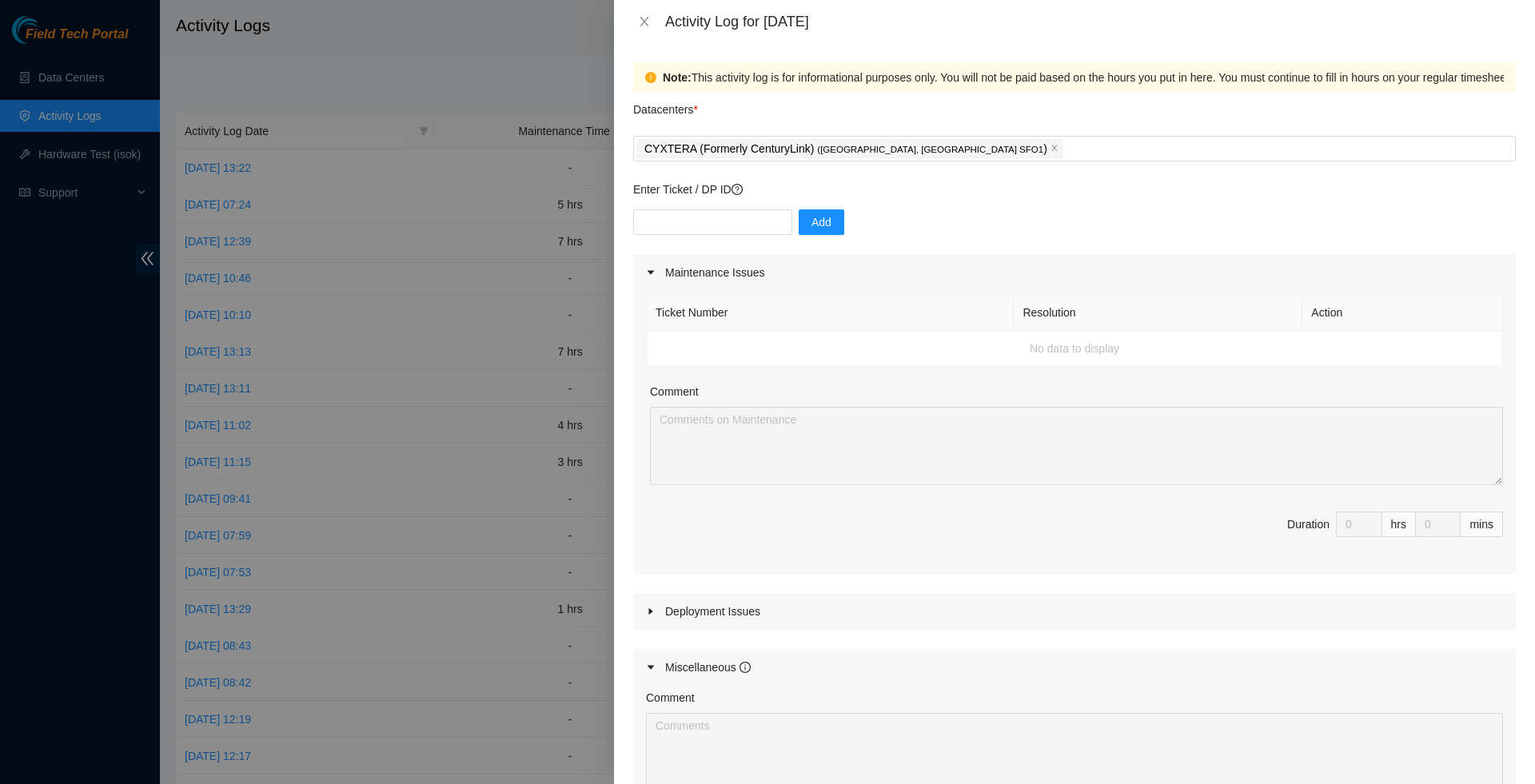
click at [733, 243] on div "Add" at bounding box center [1074, 231] width 883 height 45
click at [730, 227] on input "text" at bounding box center [712, 222] width 159 height 25
type input "DP80776"
click at [825, 225] on span "Add" at bounding box center [822, 221] width 20 height 17
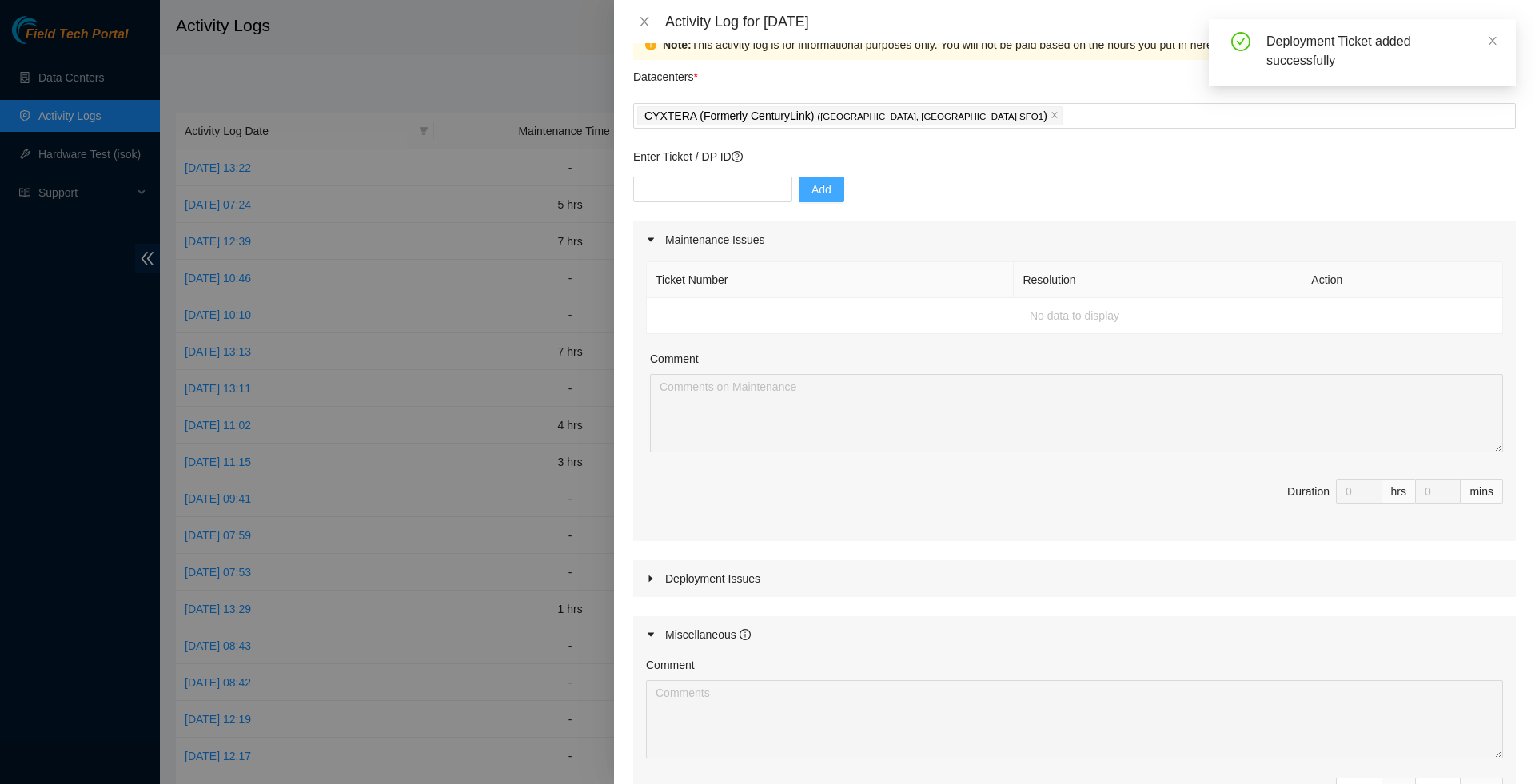
click at [650, 580] on div at bounding box center [655, 578] width 19 height 17
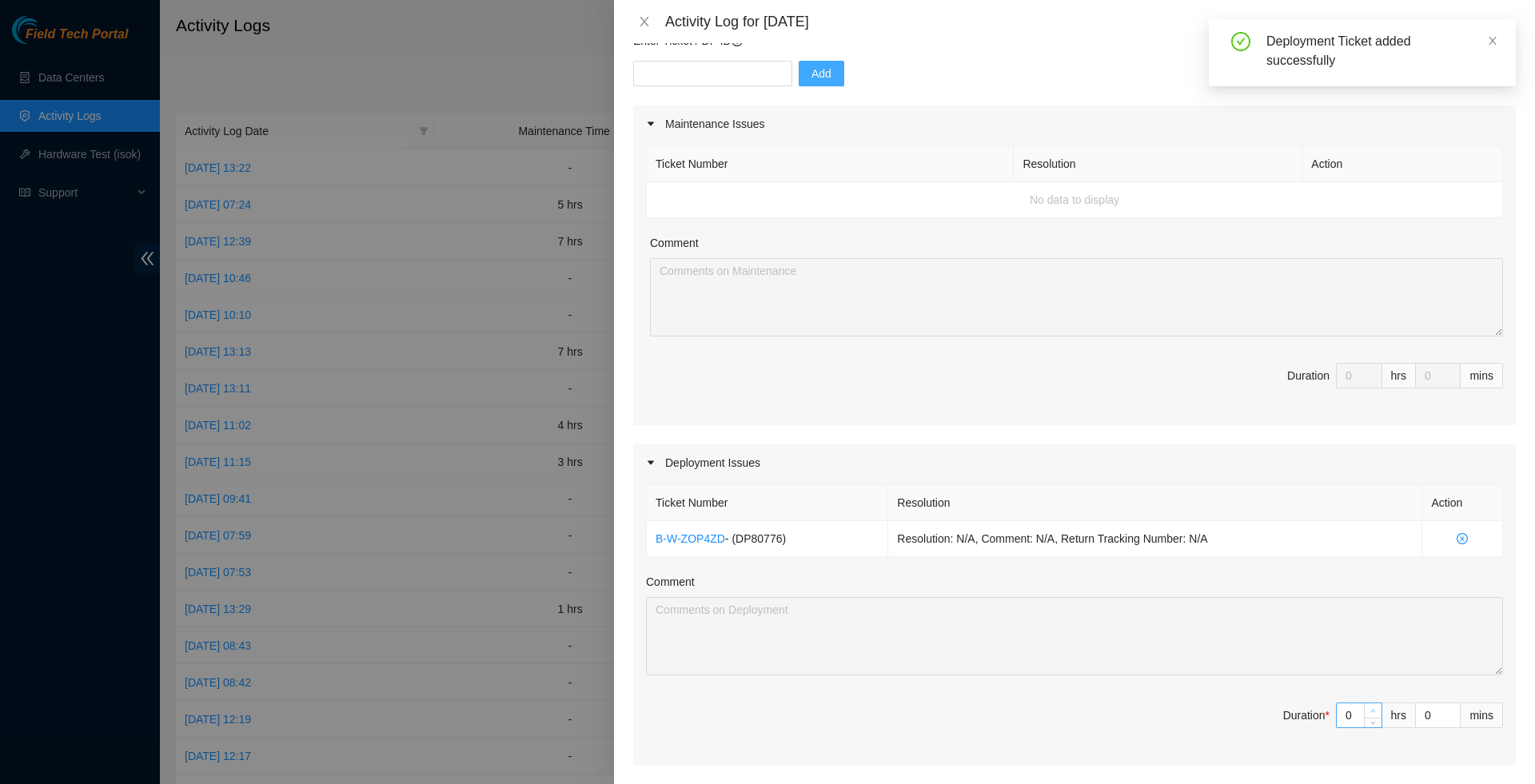
type input "1"
click at [1370, 714] on icon "up" at bounding box center [1373, 711] width 5 height 5
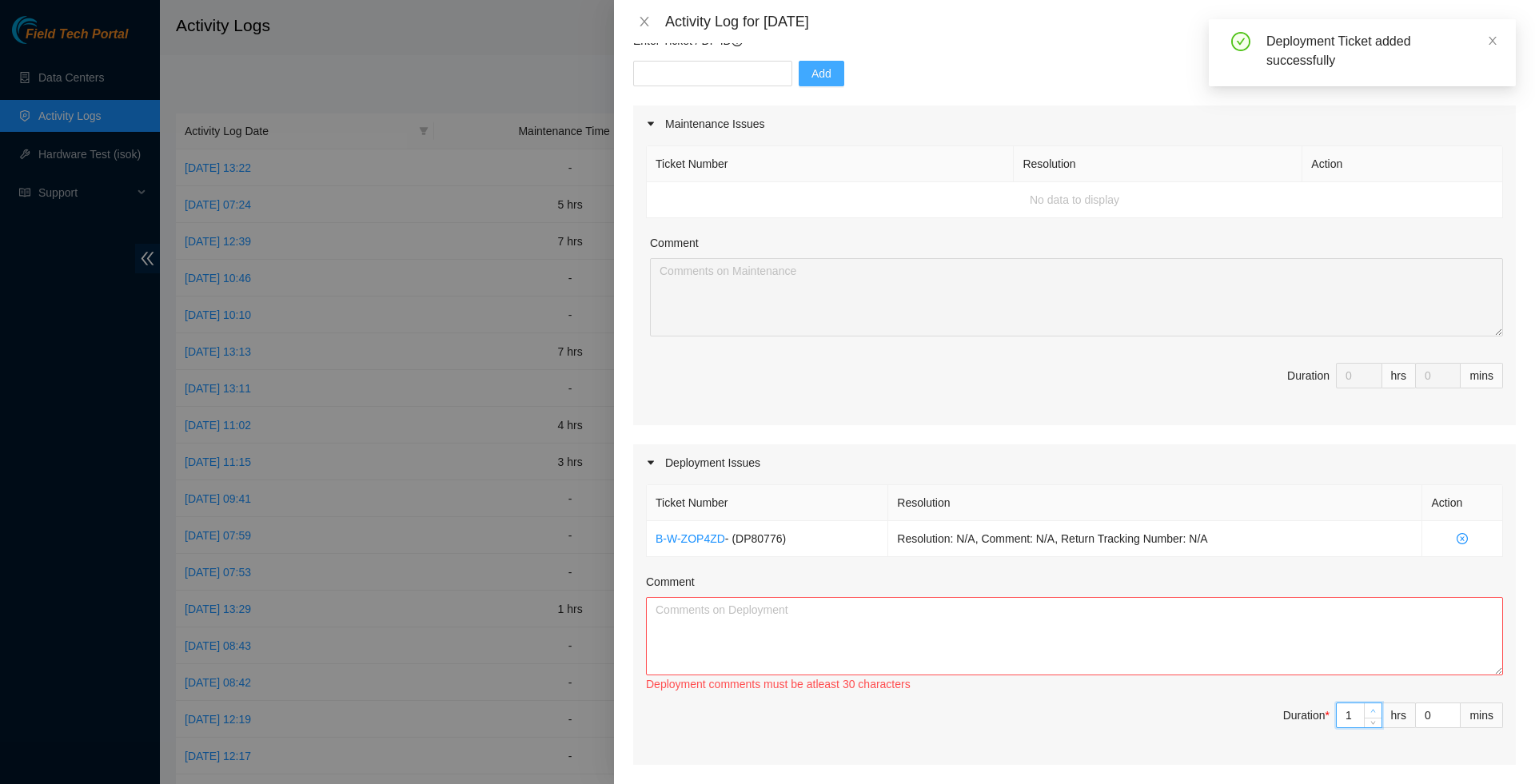
type input "2"
click at [1370, 714] on icon "up" at bounding box center [1373, 711] width 5 height 5
type input "3"
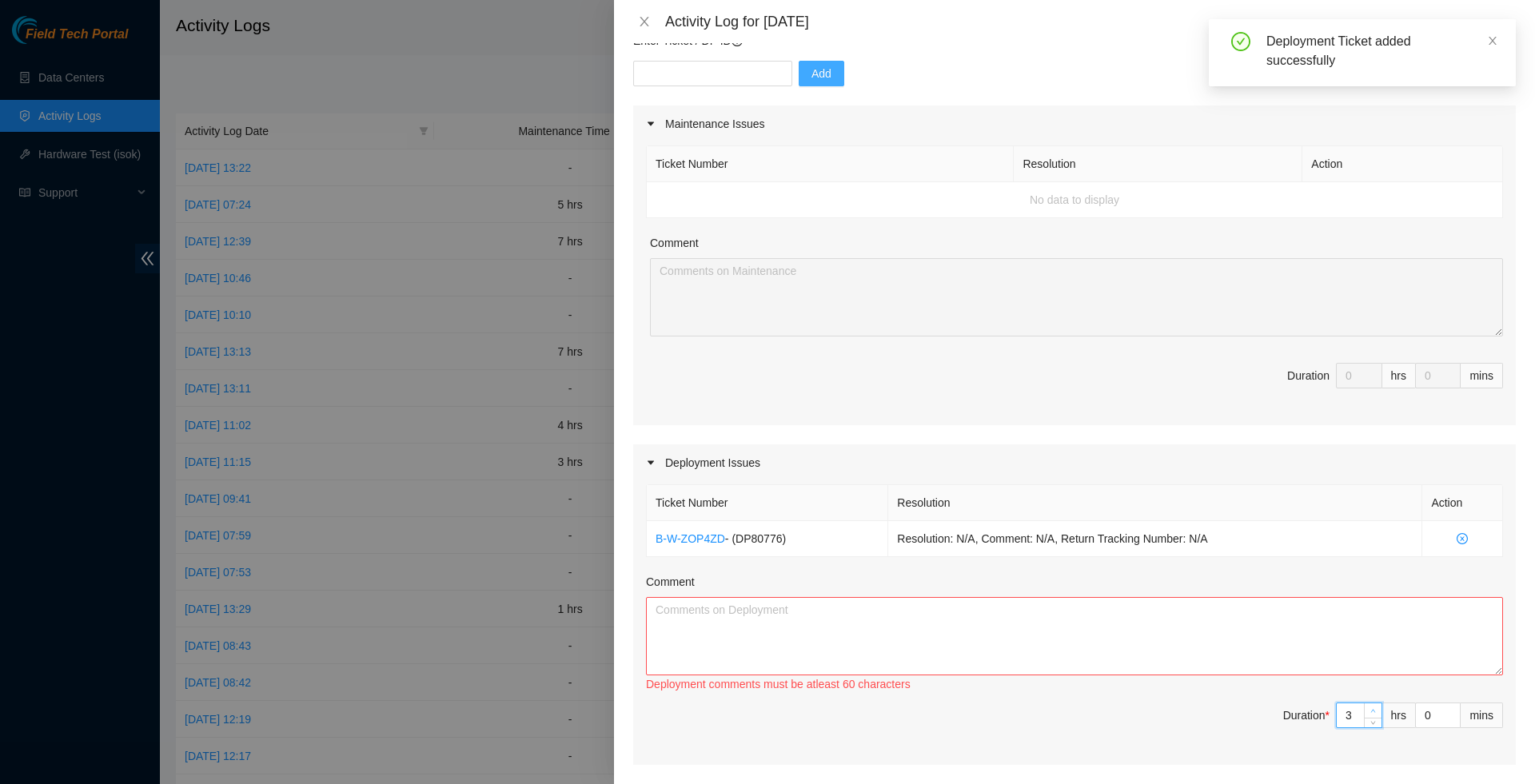
click at [1370, 714] on icon "up" at bounding box center [1373, 711] width 5 height 5
type input "4"
click at [1370, 714] on icon "up" at bounding box center [1373, 711] width 5 height 5
type input "5"
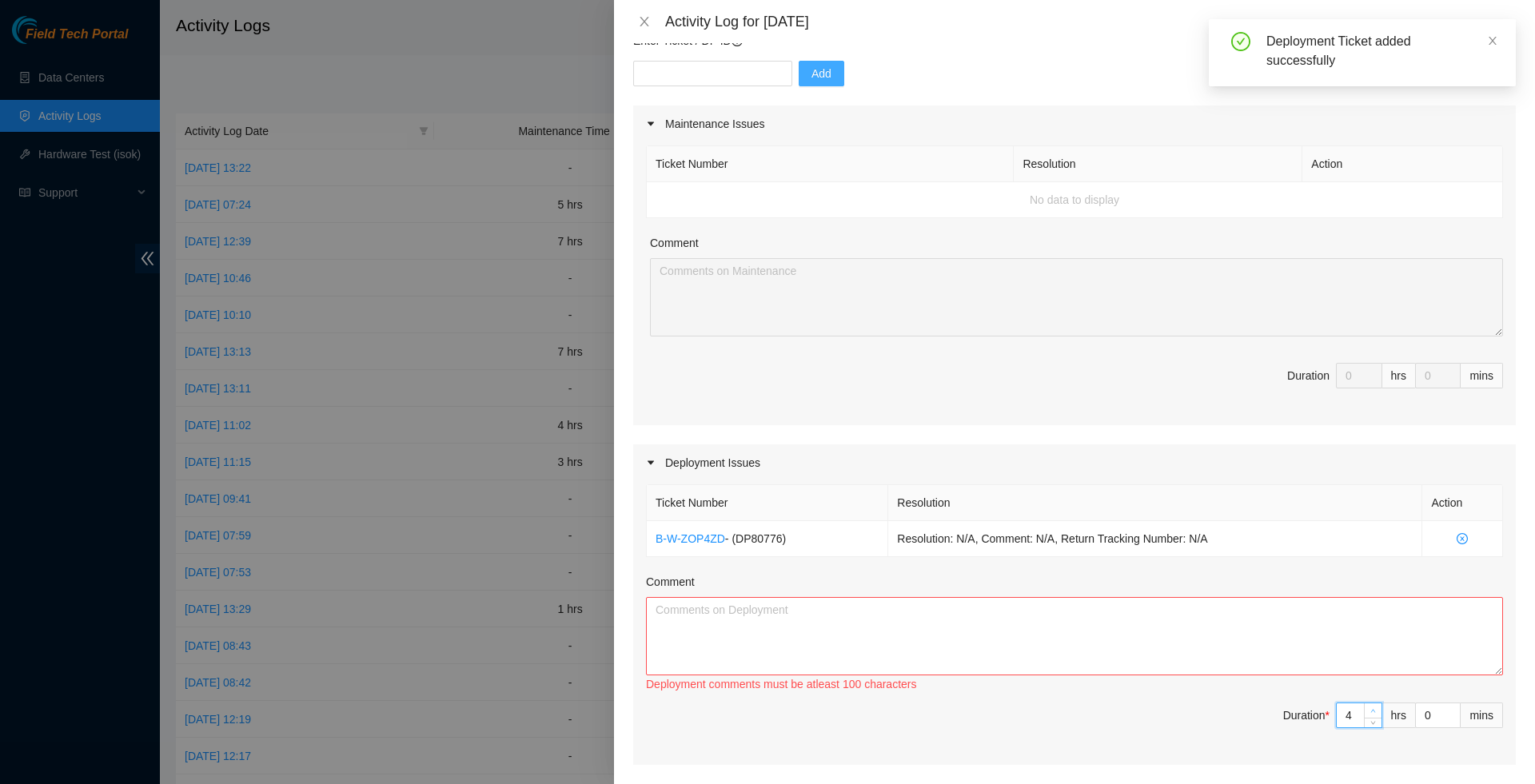
type input "5"
click at [1370, 714] on icon "up" at bounding box center [1373, 711] width 5 height 5
type input "6"
click at [1370, 714] on icon "up" at bounding box center [1373, 711] width 5 height 5
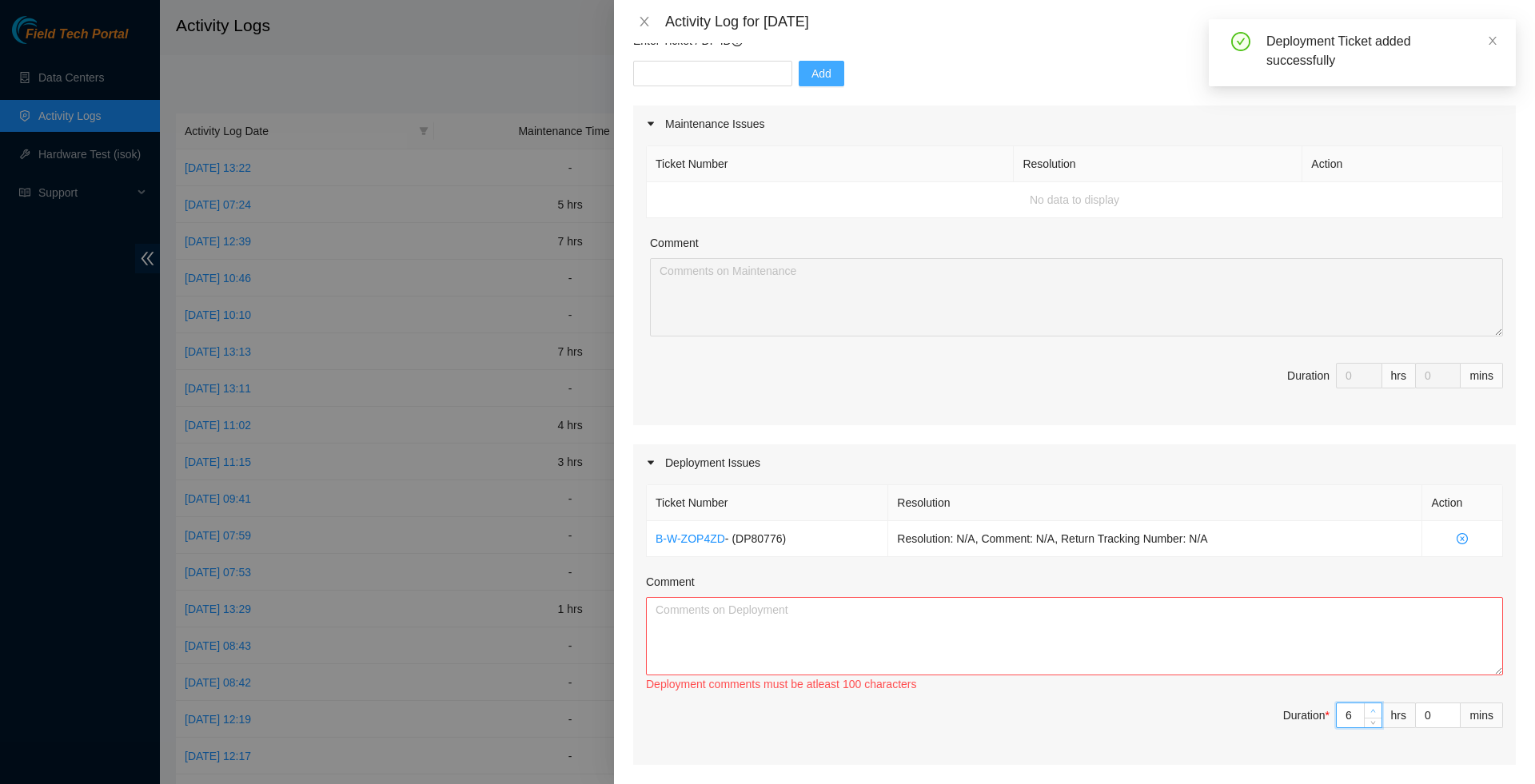
type input "7"
click at [1370, 714] on icon "up" at bounding box center [1373, 711] width 5 height 5
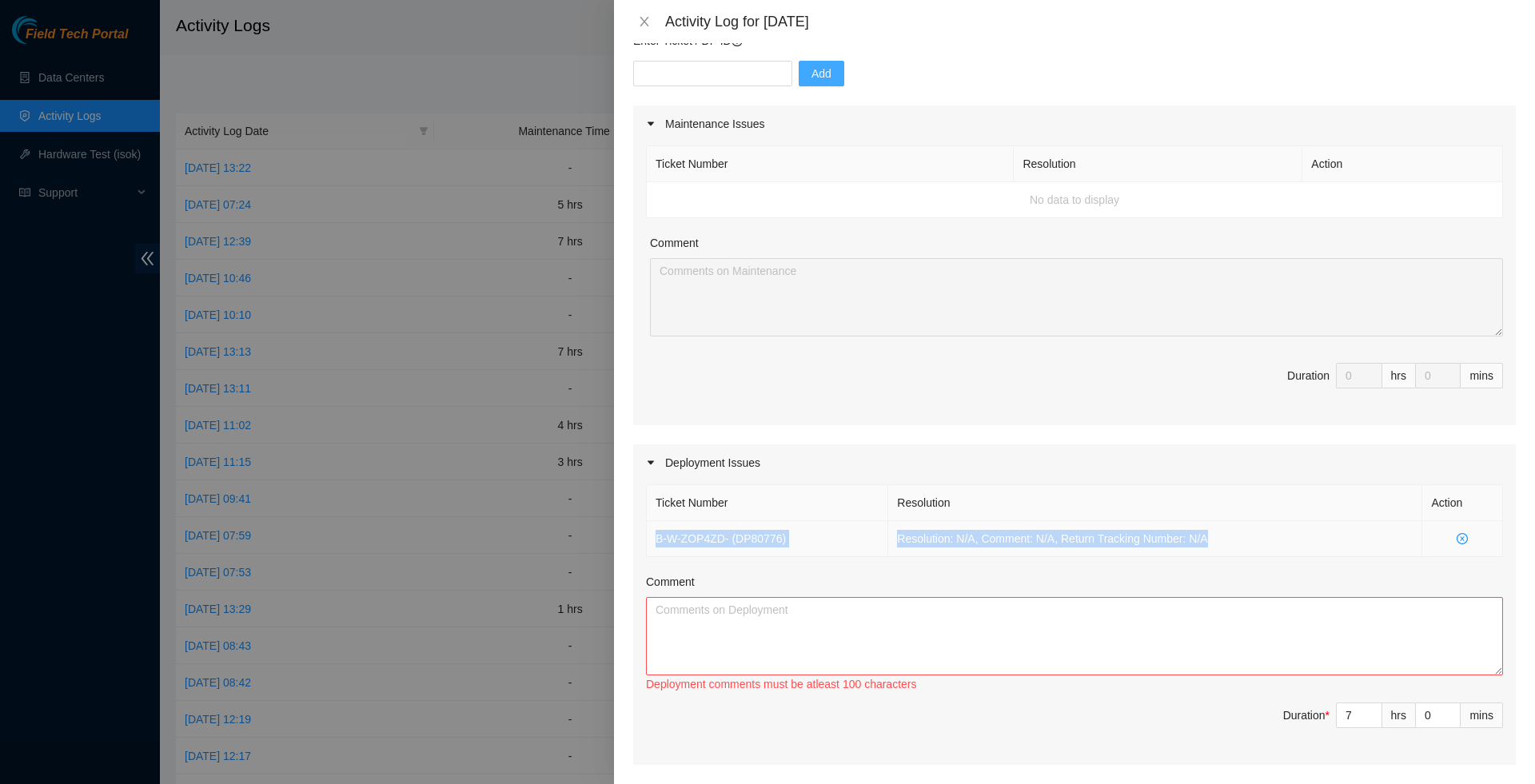
drag, startPoint x: 1236, startPoint y: 553, endPoint x: 647, endPoint y: 552, distance: 589.0
click at [647, 552] on tr "B-W-ZOP4ZD - ( DP80776 ) Resolution: N/A, Comment: N/A, Return Tracking Number:…" at bounding box center [1075, 538] width 856 height 36
copy tr "B-W-ZOP4ZD - ( DP80776 ) Resolution: N/A, Comment: N/A, Return Tracking Number:…"
click at [709, 617] on textarea "Comment" at bounding box center [1074, 636] width 857 height 78
paste textarea "B-W-ZOP4ZD - (DP80776) Resolution: N/A, Comment: N/A, Return Tracking Number: N…"
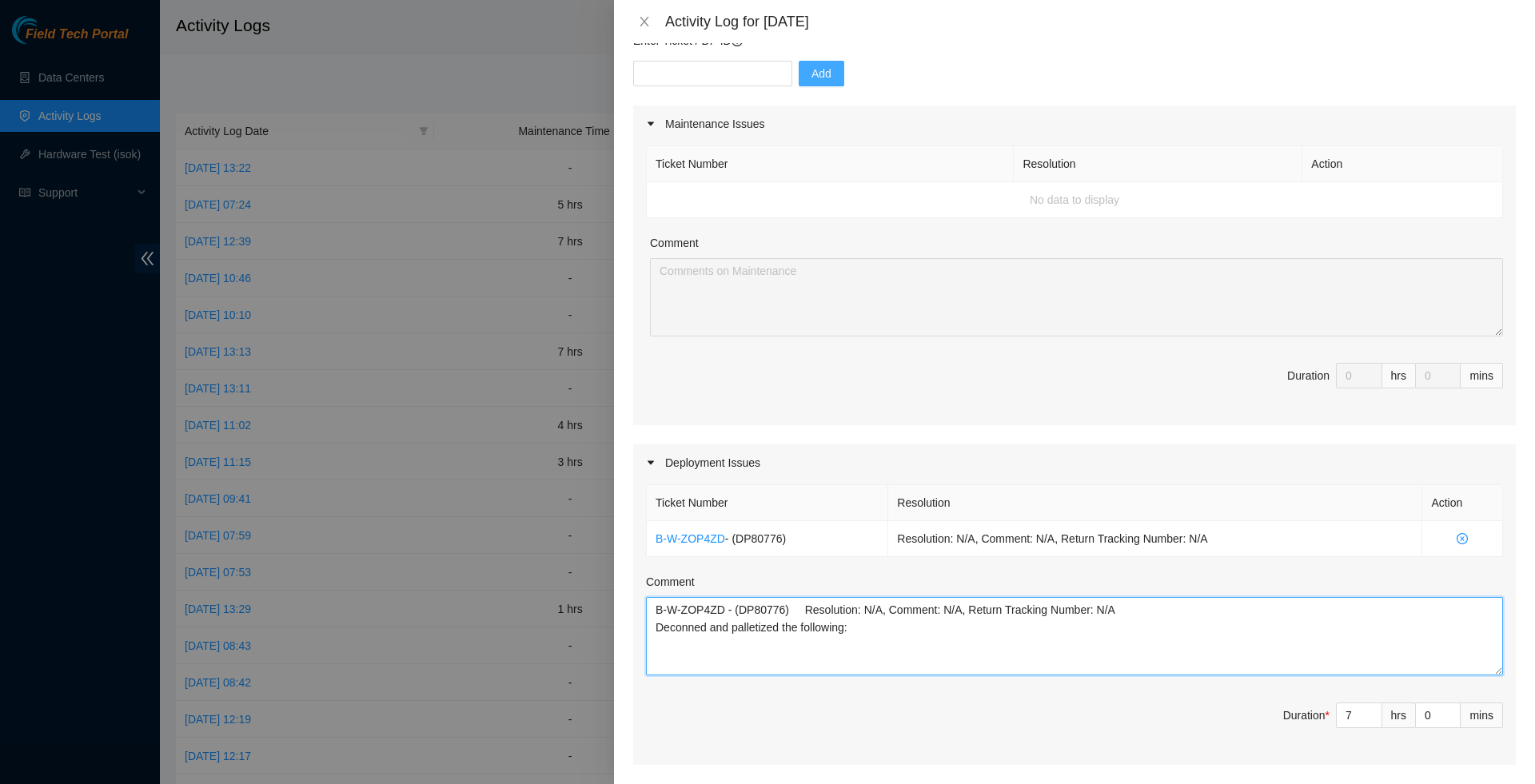
paste textarea "AAA2016AAIL C88KM83 C8QGM83 C8PJM83 C8QFM83 C8QHM83 C89KM83 C89JM83 C88MM83 C89…"
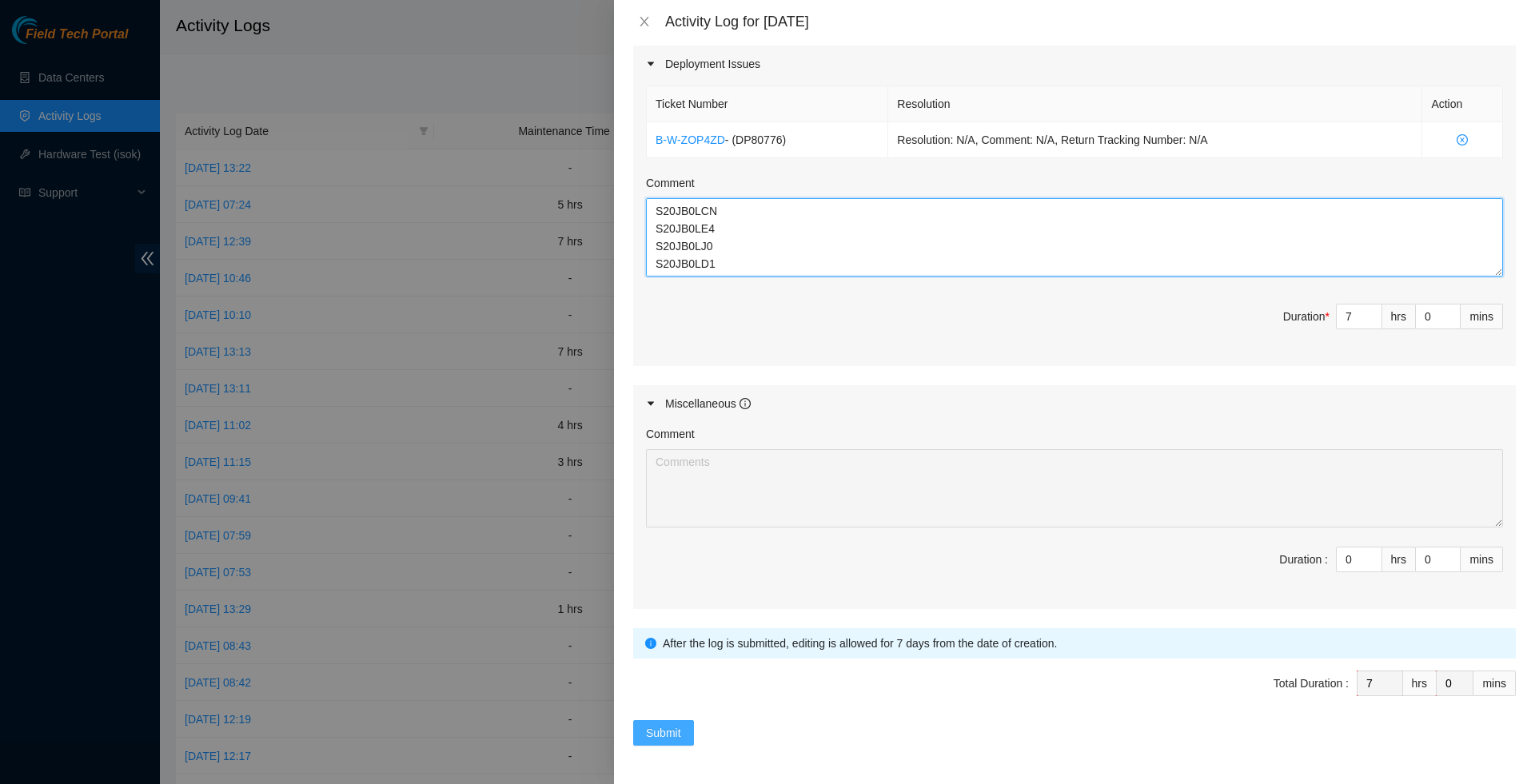
scroll to position [571, 0]
type textarea "B-W-ZOP4ZD - (DP80776) Resolution: N/A, Comment: N/A, Return Tracking Number: N…"
click at [680, 727] on span "Submit" at bounding box center [663, 732] width 36 height 17
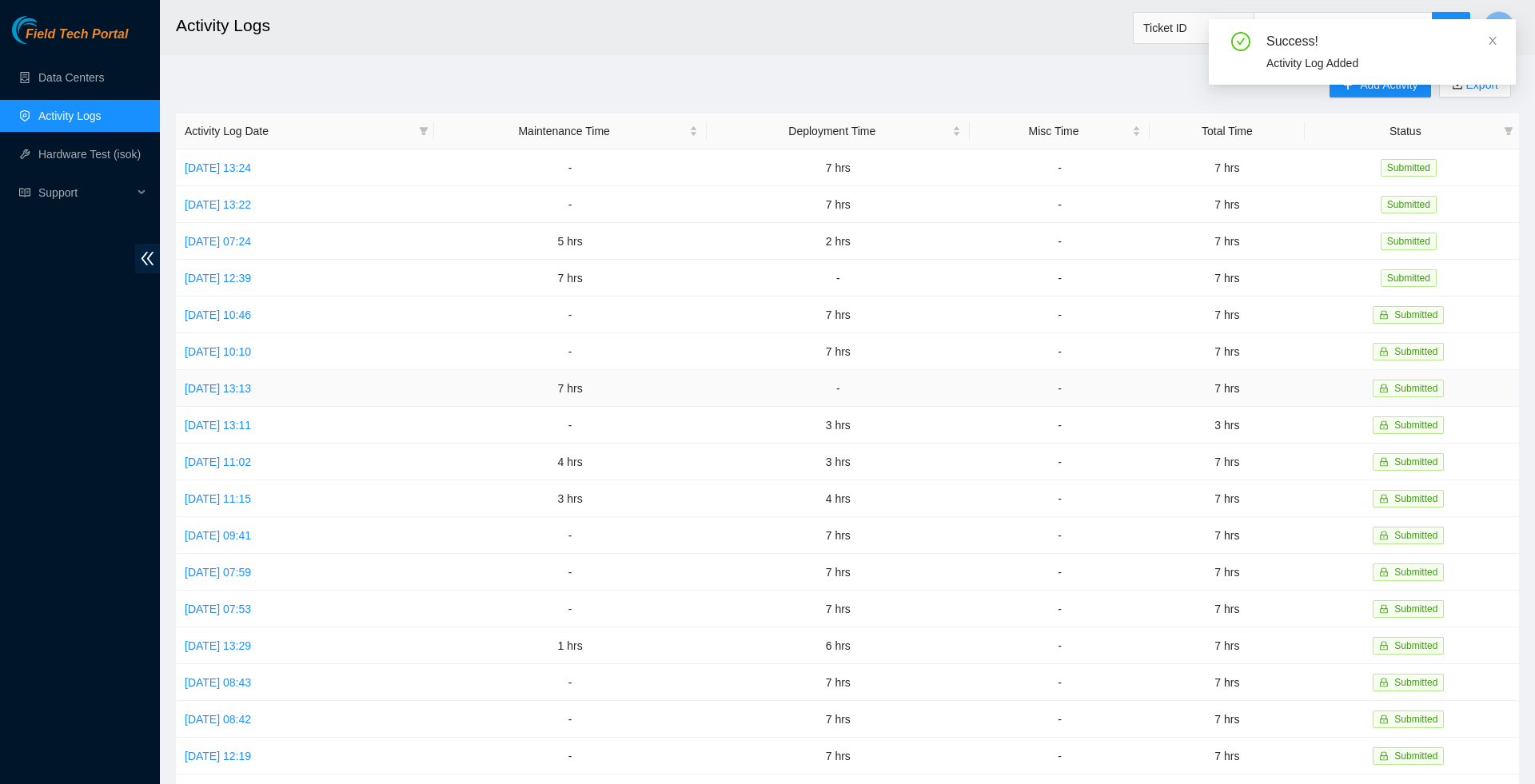
scroll to position [0, 0]
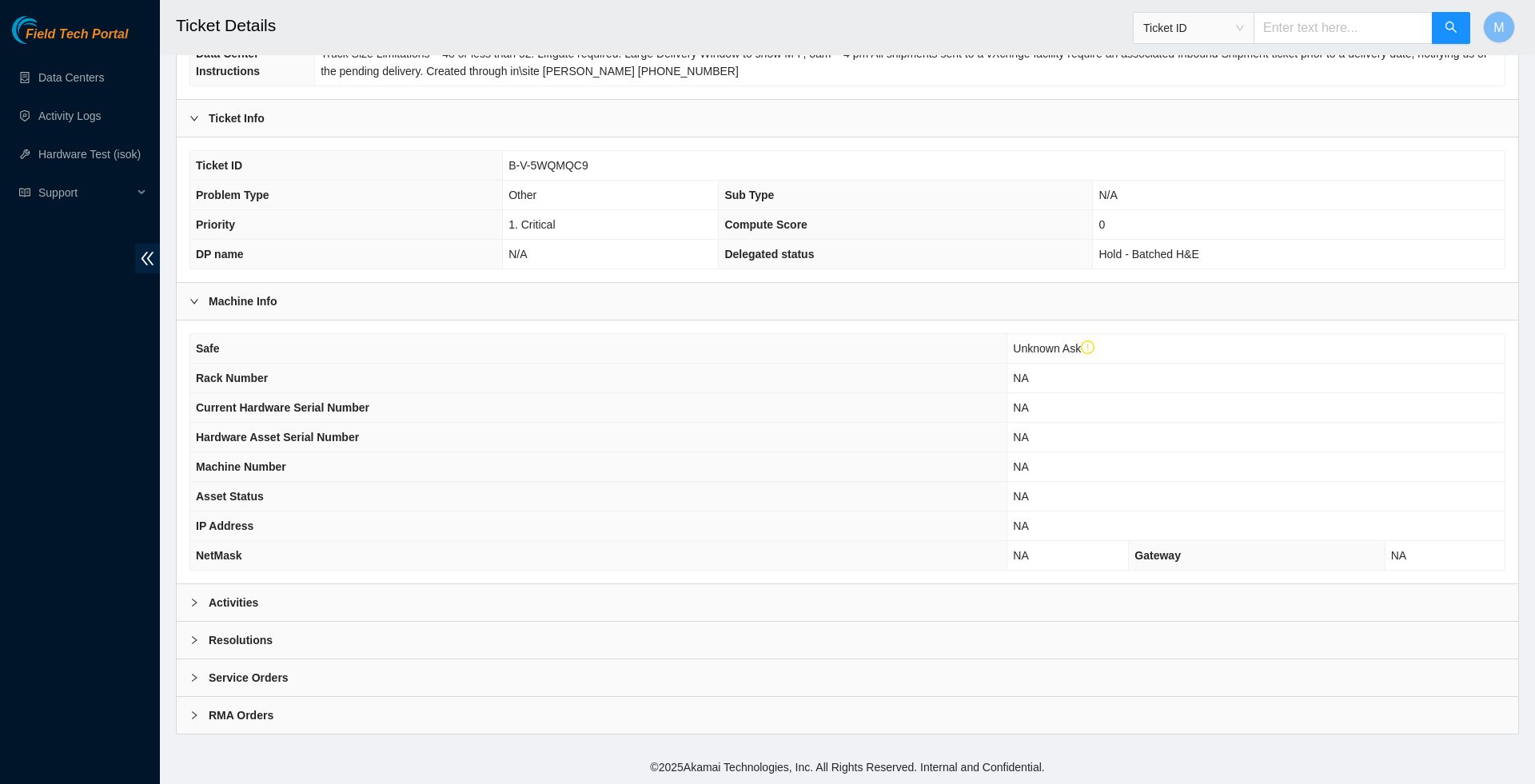
click at [197, 608] on div at bounding box center [199, 602] width 19 height 17
